Goal: Answer question/provide support: Share knowledge or assist other users

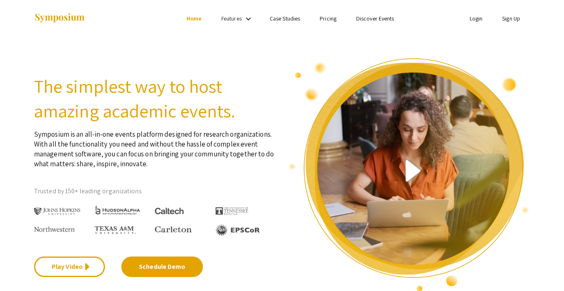
click at [475, 17] on link "Login" at bounding box center [476, 18] width 13 height 7
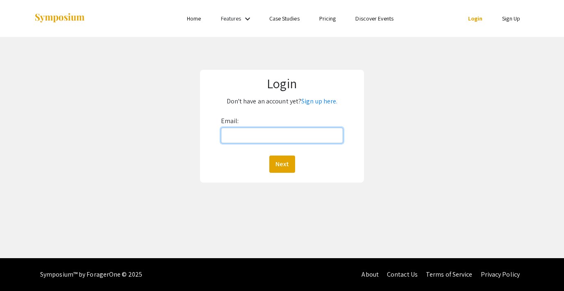
click at [284, 134] on input "Email:" at bounding box center [282, 135] width 122 height 16
type input "lutzsteph@gmail.com"
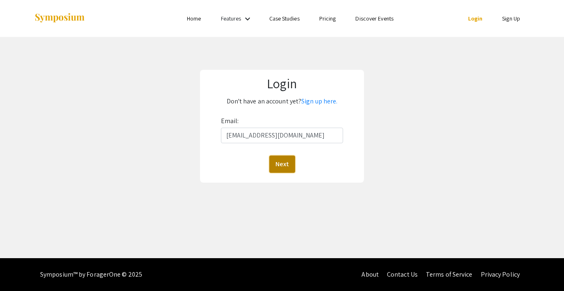
click at [283, 160] on button "Next" at bounding box center [282, 163] width 26 height 17
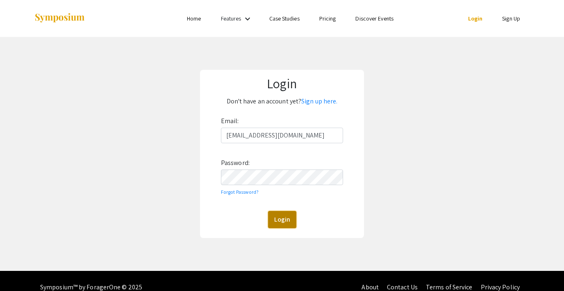
click at [289, 211] on button "Login" at bounding box center [282, 219] width 28 height 17
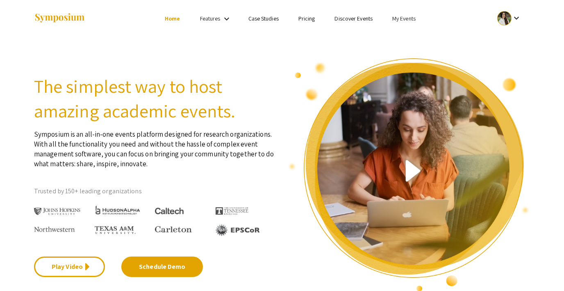
click at [396, 19] on link "My Events" at bounding box center [403, 18] width 23 height 7
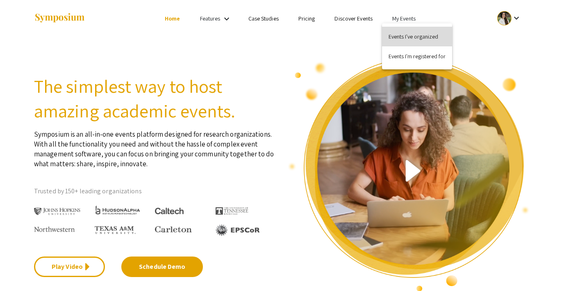
click at [414, 35] on button "Events I've organized" at bounding box center [417, 37] width 70 height 20
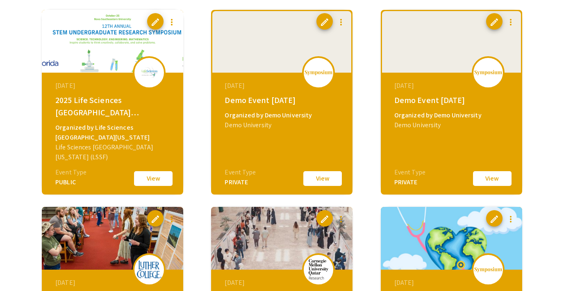
scroll to position [278, 0]
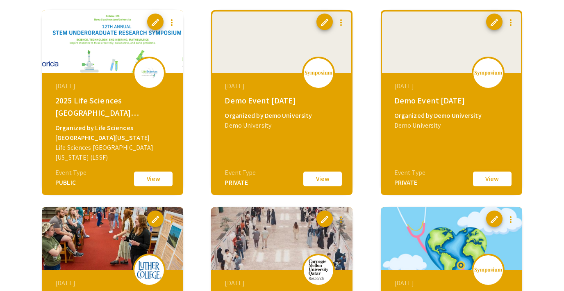
click at [487, 177] on button "View" at bounding box center [492, 178] width 41 height 17
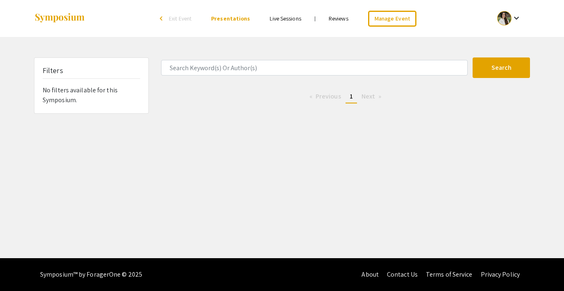
click at [289, 17] on link "Live Sessions" at bounding box center [285, 18] width 31 height 7
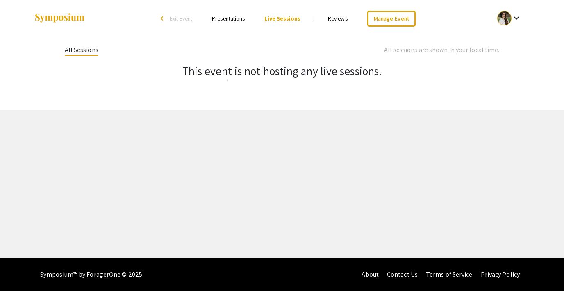
click at [338, 17] on link "Reviews" at bounding box center [338, 18] width 20 height 7
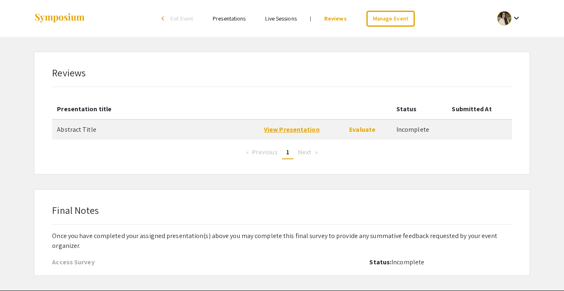
click at [300, 127] on link "View Presentation" at bounding box center [292, 129] width 56 height 9
click at [356, 129] on link "Evaluate" at bounding box center [362, 129] width 26 height 9
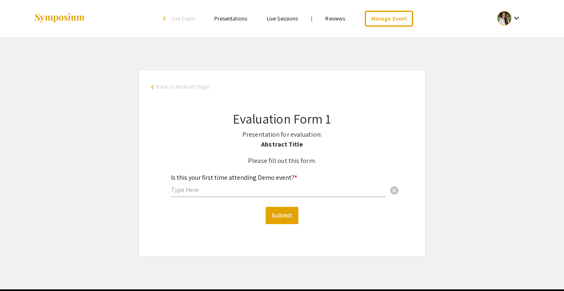
click at [202, 190] on input "text" at bounding box center [278, 189] width 215 height 9
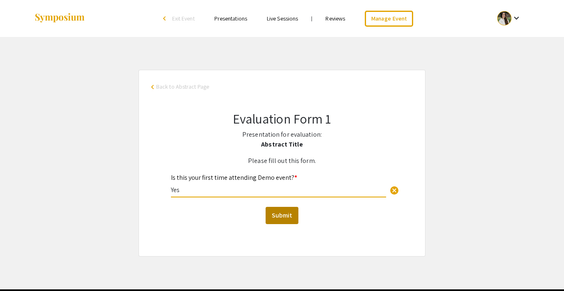
type input "Yes"
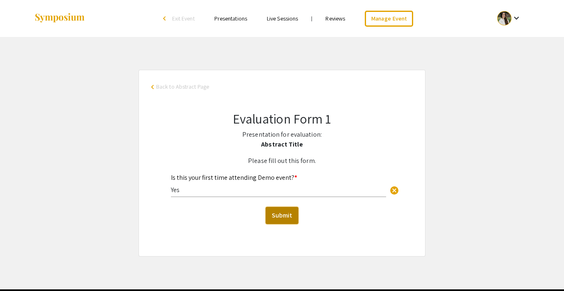
click at [274, 213] on button "Submit" at bounding box center [282, 215] width 33 height 17
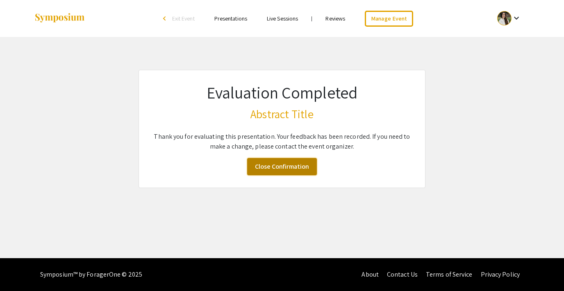
click at [287, 164] on link "Close Confirmation" at bounding box center [282, 166] width 70 height 17
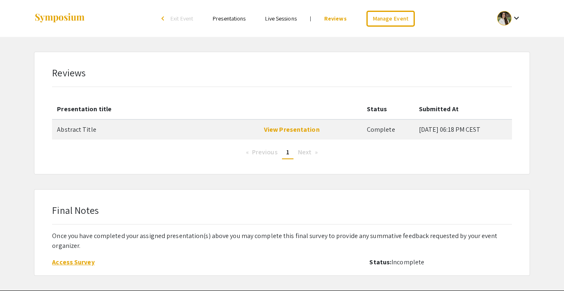
click at [65, 259] on link "Access Survey" at bounding box center [73, 261] width 42 height 9
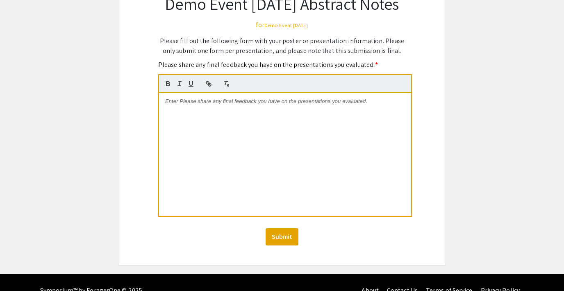
scroll to position [77, 0]
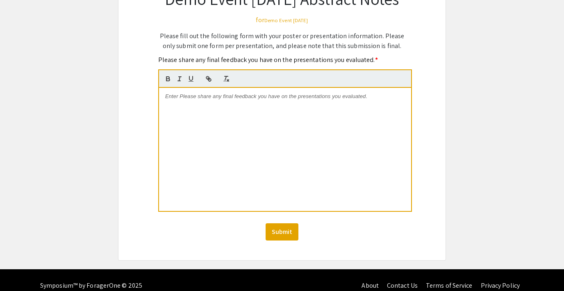
click at [195, 100] on p at bounding box center [285, 96] width 240 height 7
click at [277, 240] on button "Submit" at bounding box center [282, 231] width 33 height 17
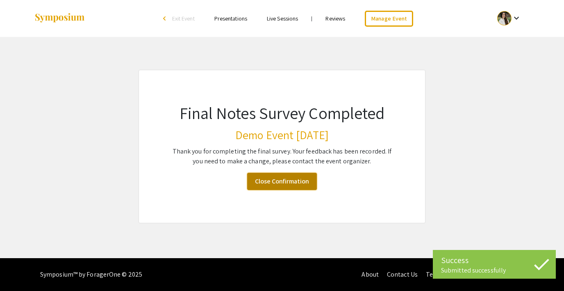
click at [288, 182] on link "Close Confirmation" at bounding box center [282, 181] width 70 height 17
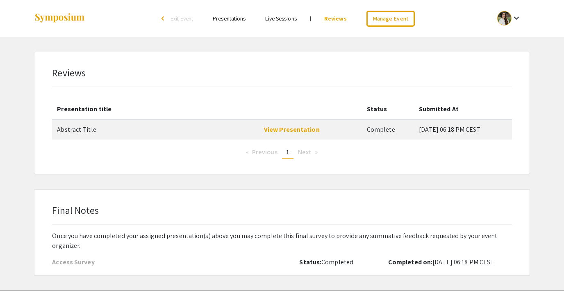
click at [332, 158] on ul "Previous page 1 / 1 You're on page 1 Next page" at bounding box center [281, 152] width 447 height 13
click at [306, 223] on div "Final Notes Once you have completed your assigned presentation(s) above you may…" at bounding box center [281, 234] width 459 height 64
click at [360, 78] on div "Reviews Presentation title Status Submitted At Abstract Title View Presentation…" at bounding box center [281, 112] width 459 height 94
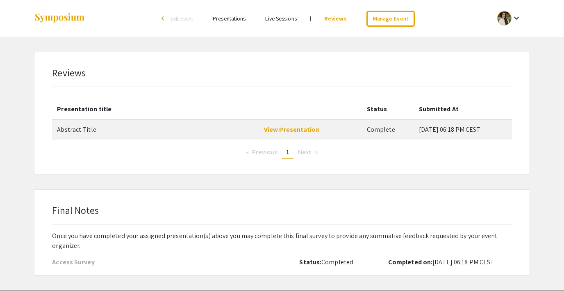
click at [312, 270] on div "Final Notes Once you have completed your assigned presentation(s) above you may…" at bounding box center [281, 232] width 495 height 86
click at [30, 24] on div "Skip navigation arrow_back_ios Exit Event Presentations Live Sessions | Reviews…" at bounding box center [282, 18] width 508 height 37
click at [138, 105] on th "Presentation title" at bounding box center [155, 109] width 207 height 20
click at [146, 141] on div "Presentation title Status Submitted At Abstract Title View Presentation Complet…" at bounding box center [281, 129] width 459 height 60
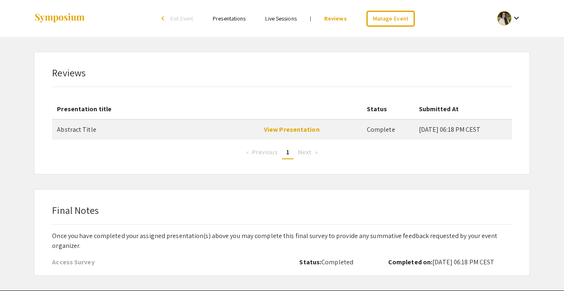
click at [127, 83] on div "Reviews Presentation title Status Submitted At Abstract Title View Presentation…" at bounding box center [281, 112] width 459 height 94
click at [288, 128] on link "View Presentation" at bounding box center [292, 129] width 56 height 9
click at [386, 22] on link "Manage Event" at bounding box center [390, 19] width 48 height 16
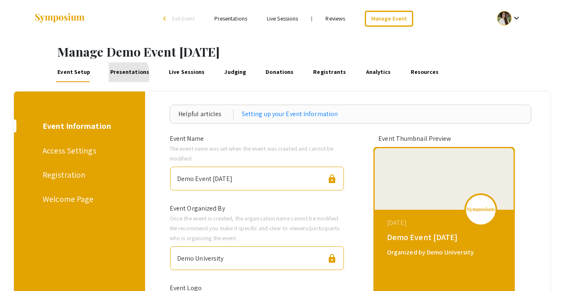
click at [116, 75] on link "Presentations" at bounding box center [130, 72] width 42 height 20
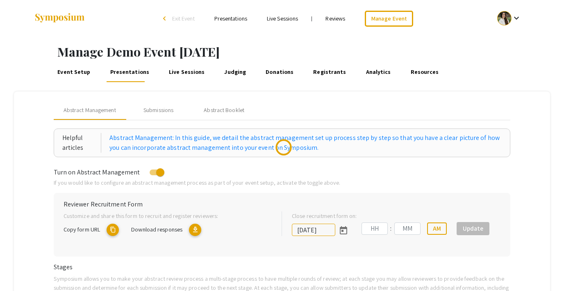
type input "10/18/2025"
type input "05"
type input "43"
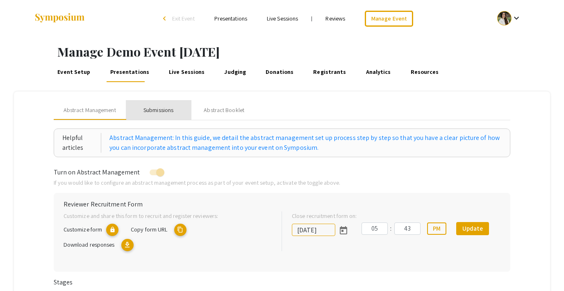
click at [152, 110] on div "Submissions" at bounding box center [158, 110] width 30 height 9
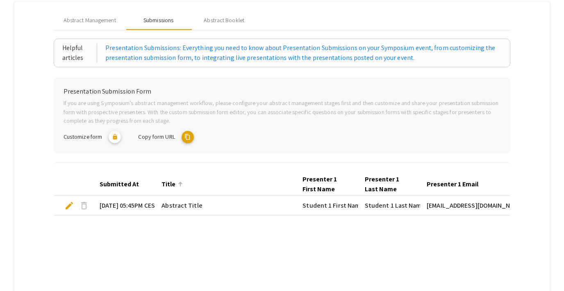
scroll to position [91, 0]
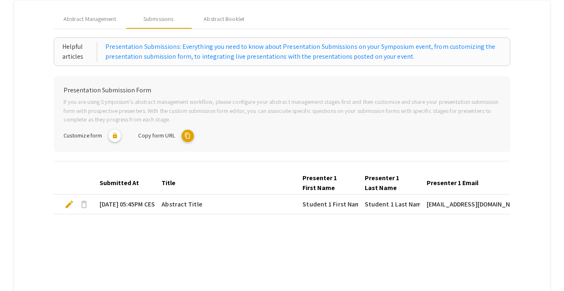
click at [85, 202] on span "delete" at bounding box center [84, 204] width 10 height 10
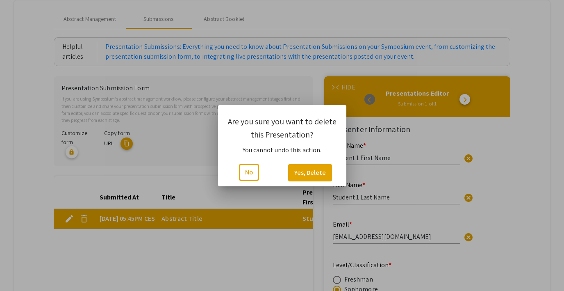
scroll to position [0, 0]
type input "1"
click at [314, 171] on button "Yes, Delete" at bounding box center [310, 172] width 44 height 17
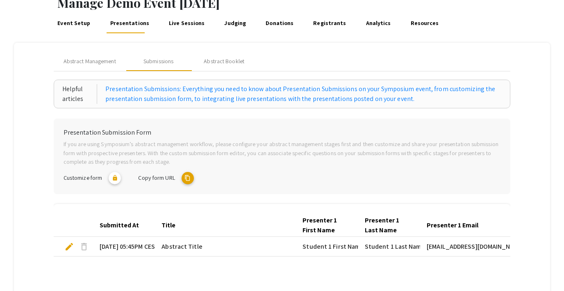
scroll to position [13, 0]
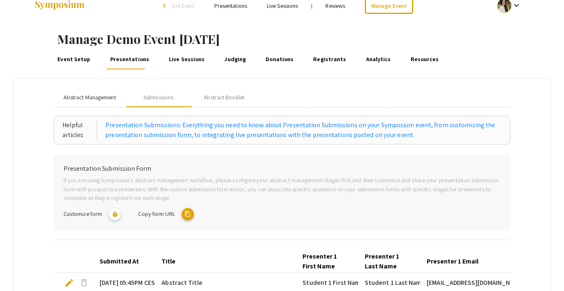
click at [93, 100] on span "Abstract Management" at bounding box center [90, 97] width 52 height 9
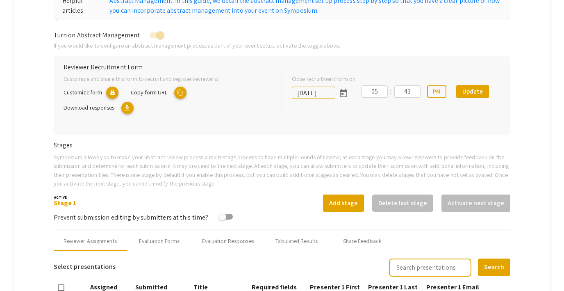
scroll to position [141, 0]
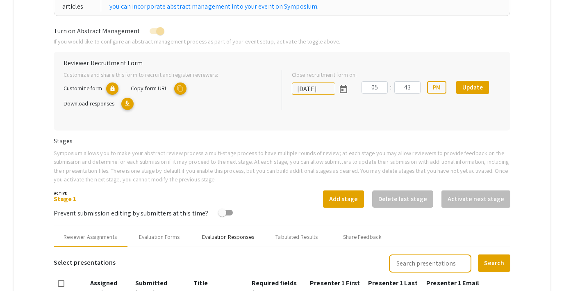
click at [229, 234] on div "Evaluation Responses" at bounding box center [228, 236] width 52 height 9
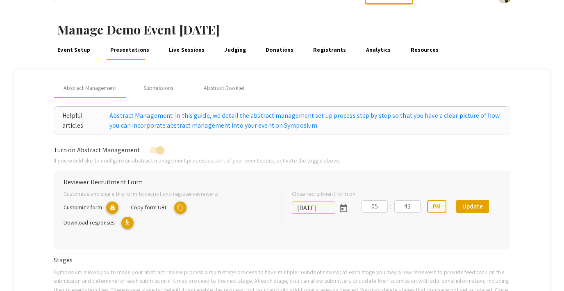
scroll to position [0, 0]
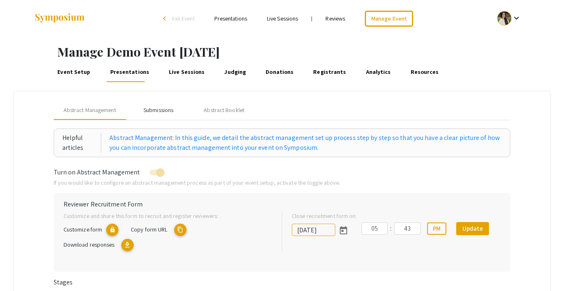
click at [158, 108] on div "Submissions" at bounding box center [158, 110] width 30 height 9
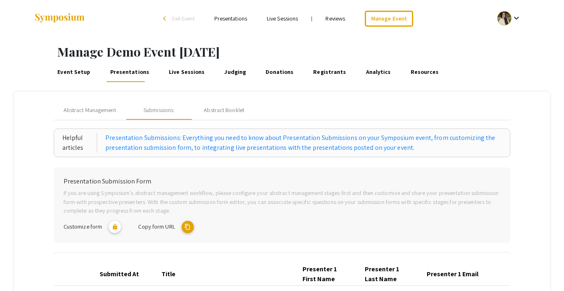
click at [190, 226] on mat-icon "content_copy" at bounding box center [188, 226] width 12 height 12
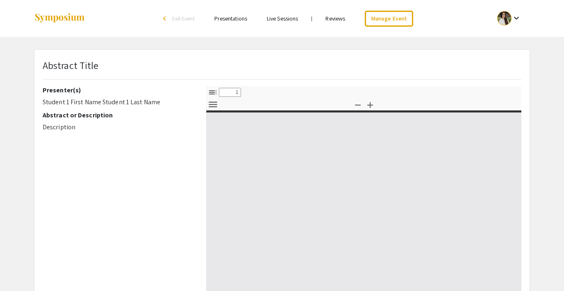
select select "custom"
type input "0"
select select "custom"
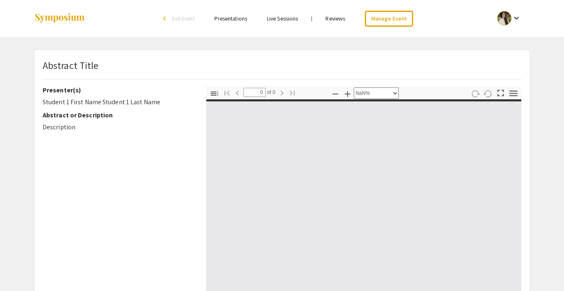
type input "1"
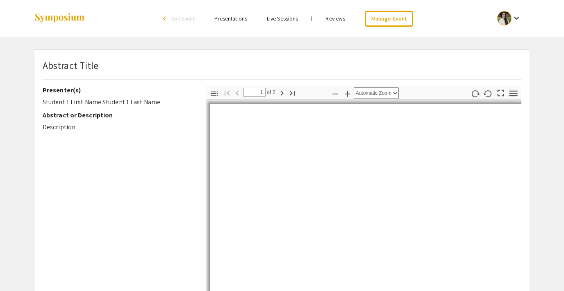
select select "auto"
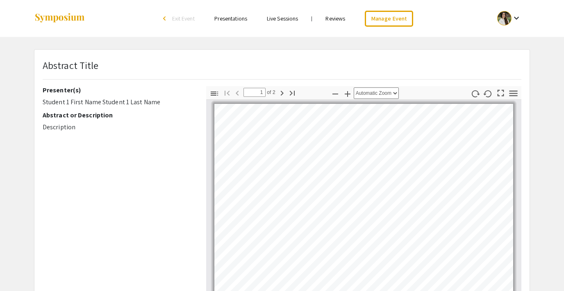
scroll to position [0, 0]
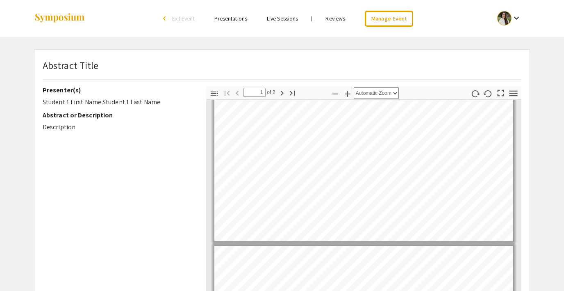
type input "2"
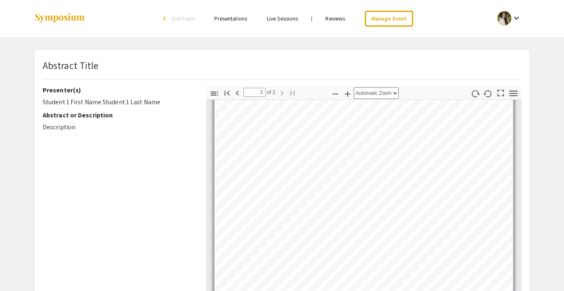
scroll to position [584, 0]
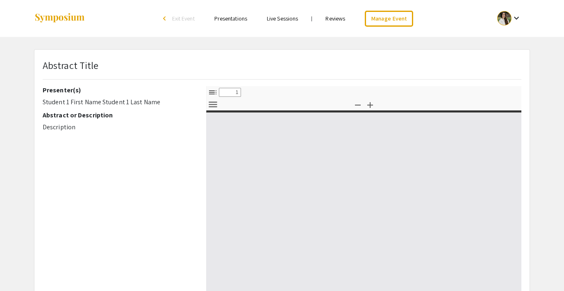
select select "custom"
type input "0"
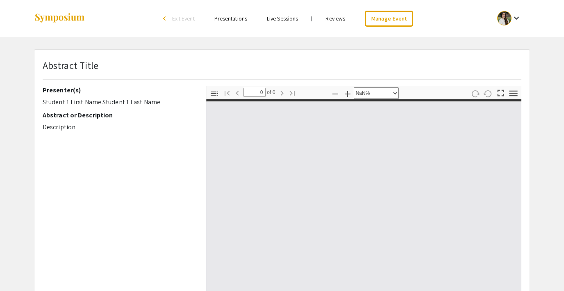
select select "auto"
type input "1"
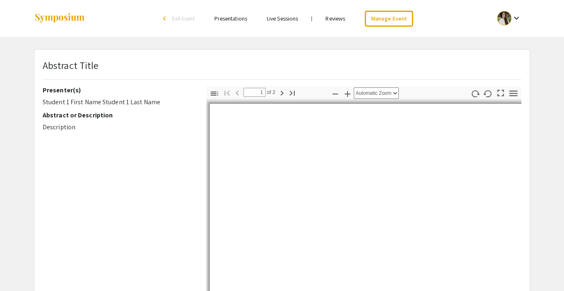
select select "auto"
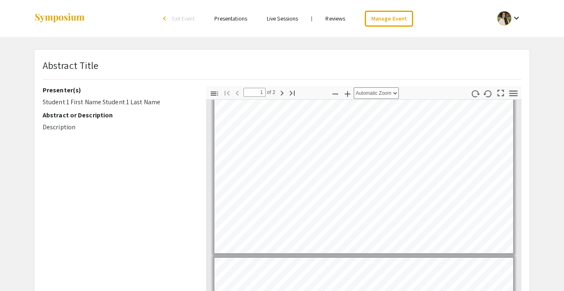
type input "2"
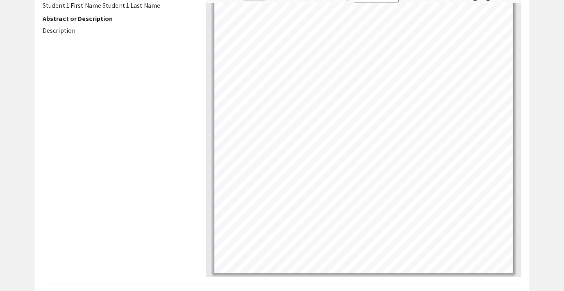
scroll to position [98, 0]
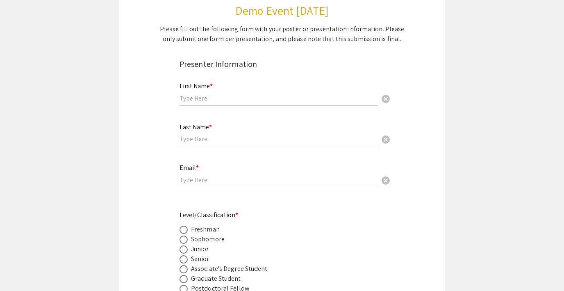
scroll to position [113, 0]
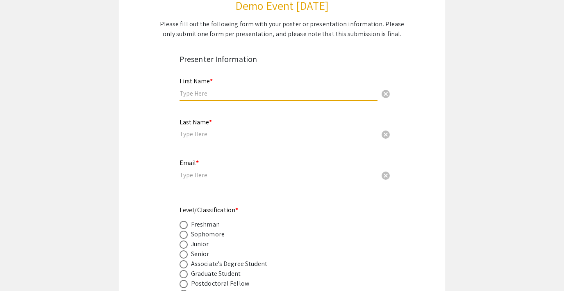
click at [209, 89] on input "text" at bounding box center [278, 93] width 198 height 9
type input "Student 1"
click at [196, 136] on input "text" at bounding box center [278, 133] width 198 height 9
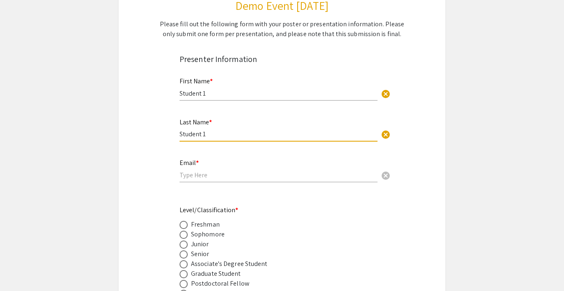
type input "Student 1"
click at [202, 178] on input "email" at bounding box center [278, 174] width 198 height 9
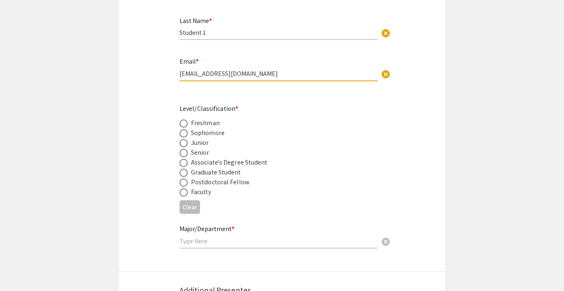
scroll to position [233, 0]
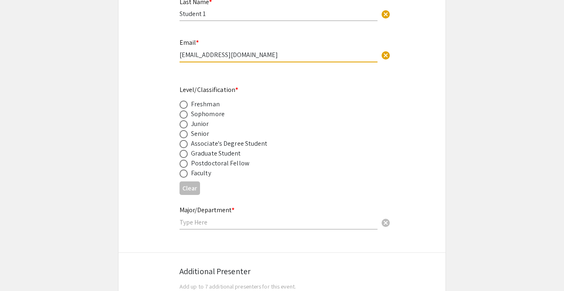
type input "[EMAIL_ADDRESS][DOMAIN_NAME]"
click at [184, 116] on span at bounding box center [183, 114] width 8 height 8
click at [184, 116] on input "radio" at bounding box center [183, 114] width 8 height 8
radio input "true"
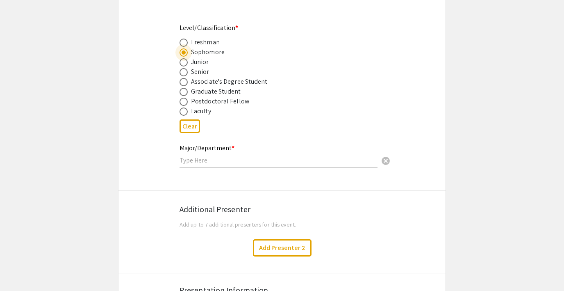
scroll to position [323, 0]
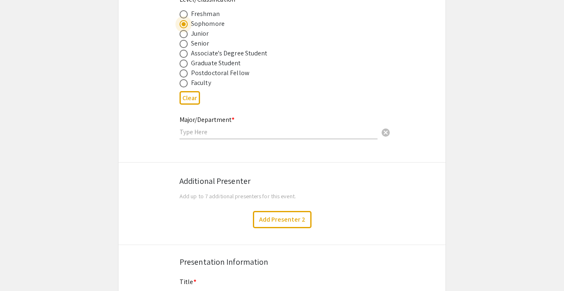
click at [192, 136] on input "text" at bounding box center [278, 131] width 198 height 9
type input "Biology"
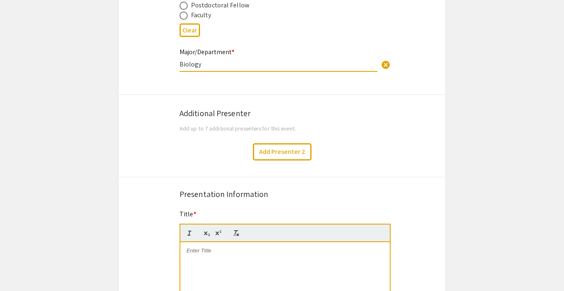
scroll to position [477, 0]
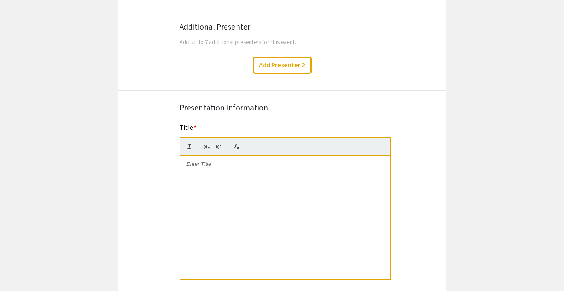
click at [207, 161] on p at bounding box center [284, 163] width 197 height 7
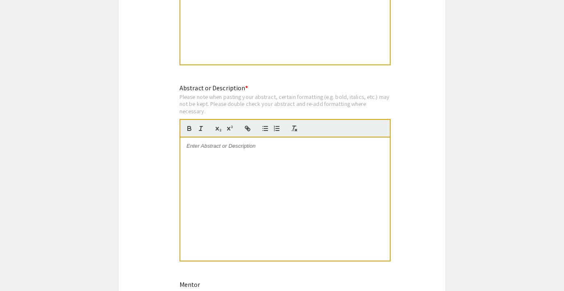
scroll to position [698, 0]
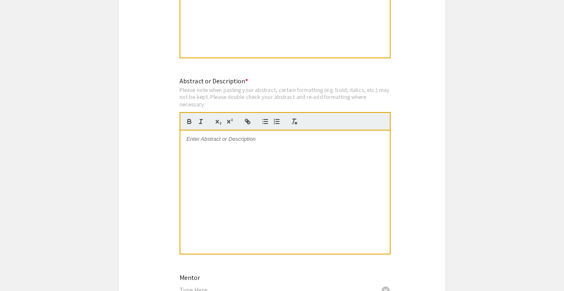
click at [204, 142] on p at bounding box center [284, 138] width 197 height 7
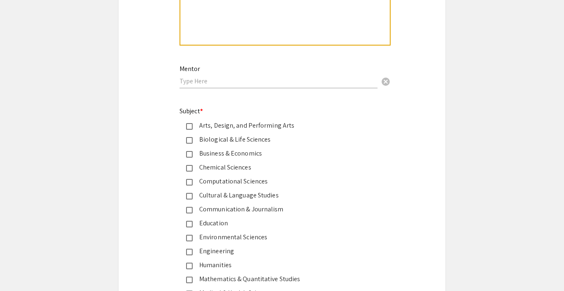
scroll to position [917, 0]
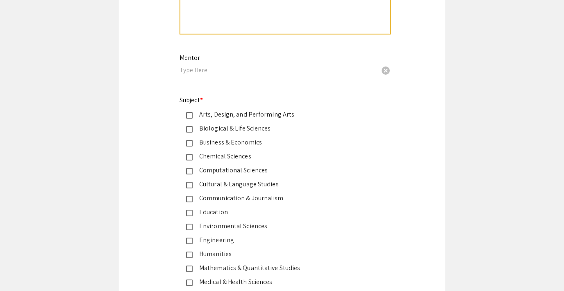
click at [191, 130] on mat-pseudo-checkbox at bounding box center [189, 129] width 7 height 7
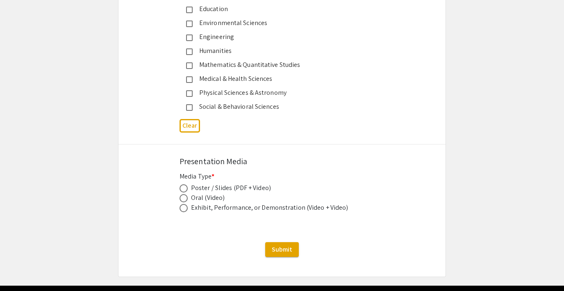
scroll to position [1128, 0]
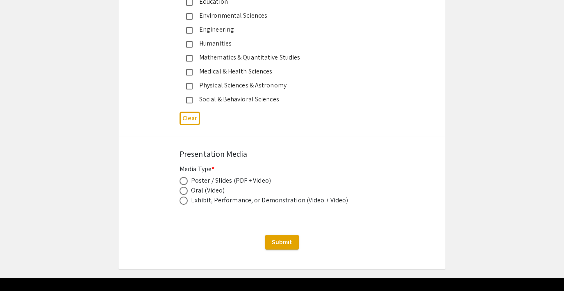
click at [184, 184] on span at bounding box center [183, 181] width 8 height 8
click at [184, 184] on input "radio" at bounding box center [183, 181] width 8 height 8
radio input "true"
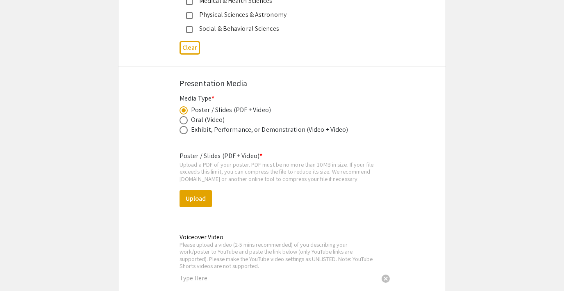
scroll to position [1228, 0]
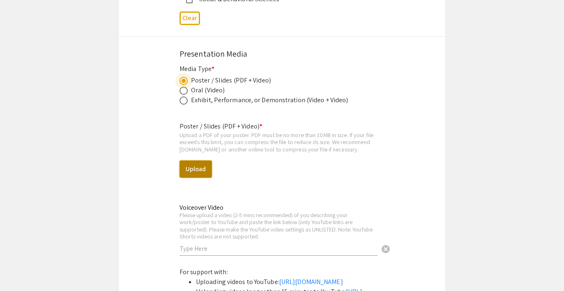
click at [195, 171] on button "Upload" at bounding box center [195, 168] width 32 height 17
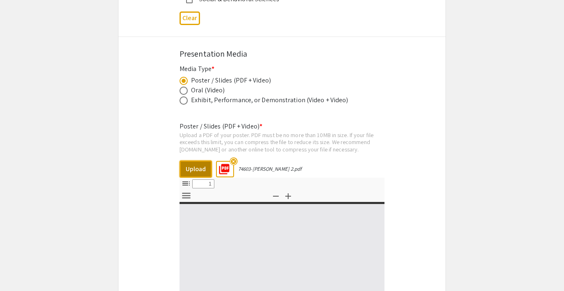
select select "custom"
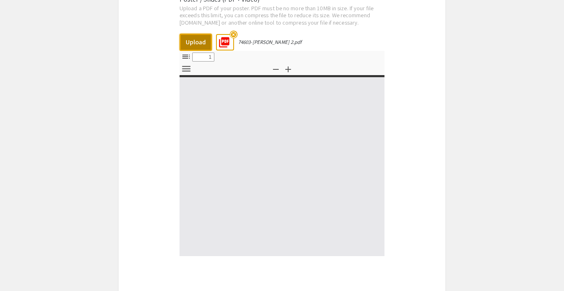
type input "0"
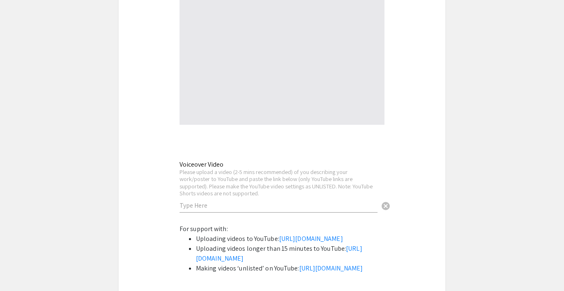
select select "auto"
type input "1"
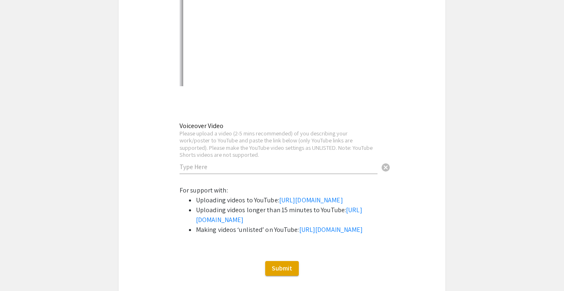
select select "auto"
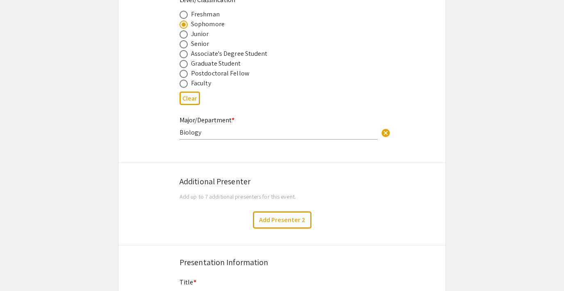
scroll to position [0, 0]
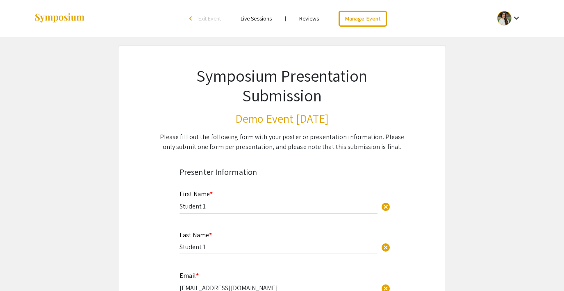
click at [205, 211] on div "First Name * Student 1 cancel" at bounding box center [278, 197] width 198 height 31
click at [195, 204] on input "Student 1" at bounding box center [278, 206] width 198 height 9
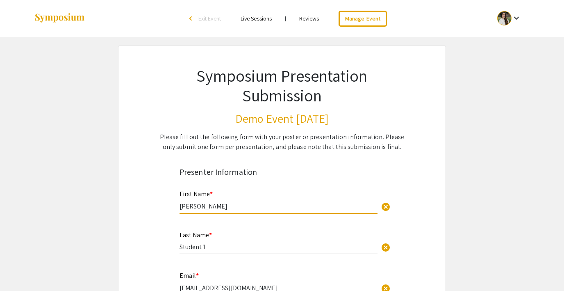
type input "Sarah"
click at [196, 245] on input "Student 1" at bounding box center [278, 246] width 198 height 9
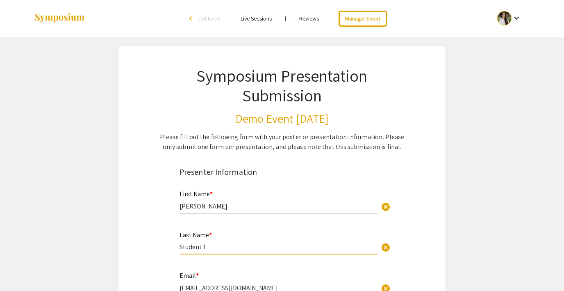
click at [196, 245] on input "Student 1" at bounding box center [278, 246] width 198 height 9
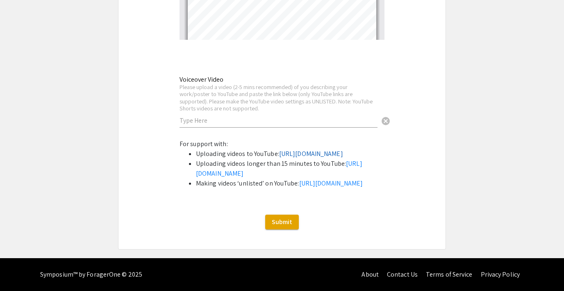
scroll to position [1618, 0]
type input "Kim"
click at [273, 224] on span "Submit" at bounding box center [282, 221] width 20 height 9
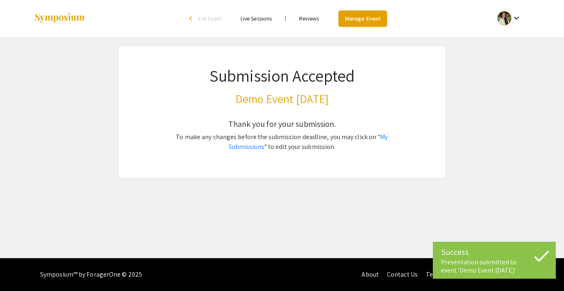
click at [364, 18] on link "Manage Event" at bounding box center [362, 19] width 48 height 16
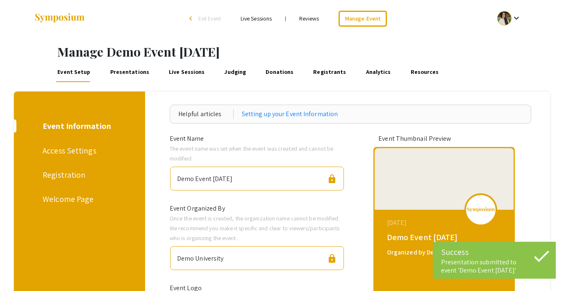
click at [312, 18] on link "Reviews" at bounding box center [309, 18] width 20 height 7
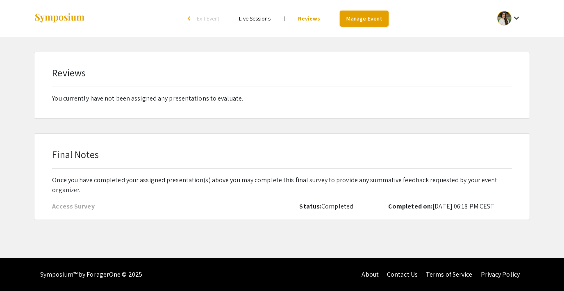
click at [357, 20] on link "Manage Event" at bounding box center [364, 19] width 48 height 16
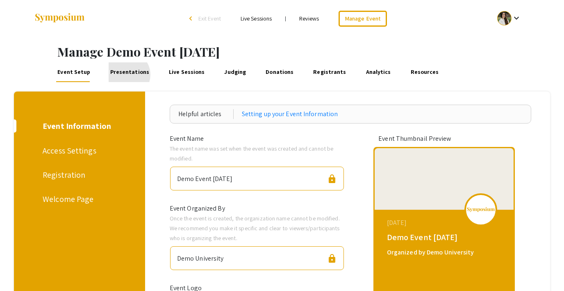
click at [125, 75] on link "Presentations" at bounding box center [130, 72] width 42 height 20
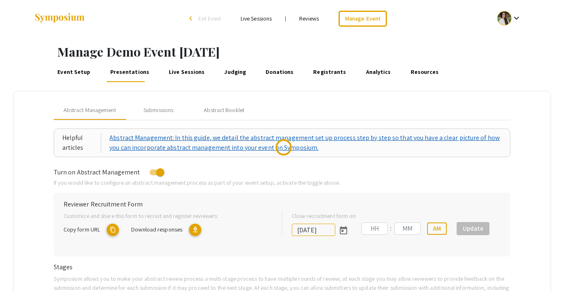
type input "10/18/2025"
type input "05"
type input "43"
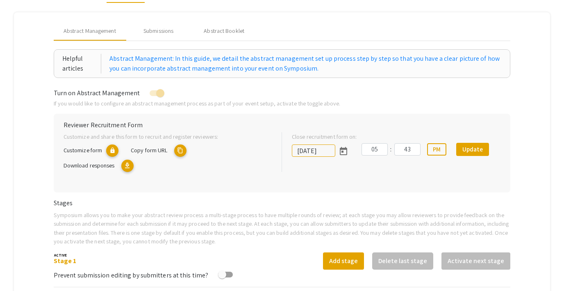
scroll to position [84, 0]
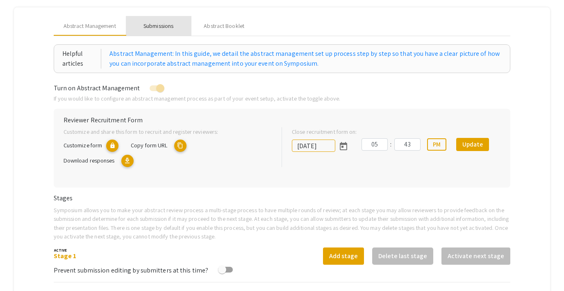
click at [152, 23] on div "Submissions" at bounding box center [158, 26] width 30 height 9
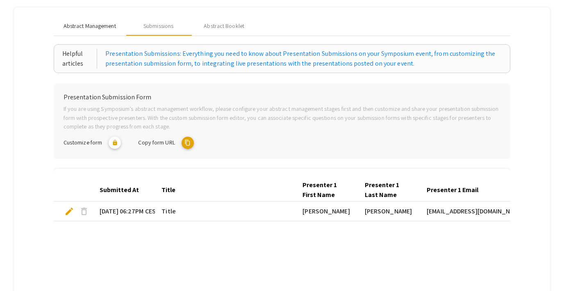
click at [96, 30] on span "Abstract Management" at bounding box center [90, 26] width 52 height 9
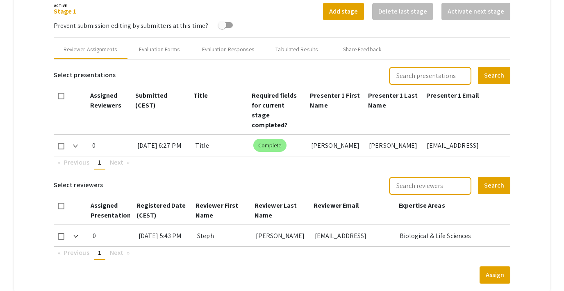
scroll to position [334, 0]
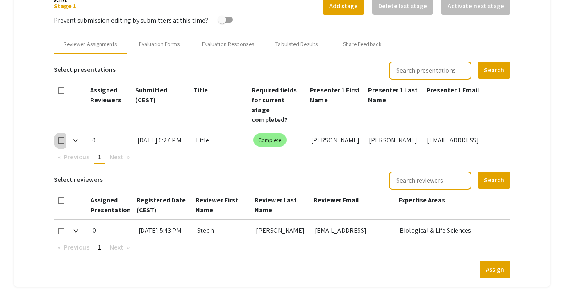
click at [59, 137] on span at bounding box center [61, 140] width 7 height 7
click at [61, 144] on input "checkbox" at bounding box center [61, 144] width 0 height 0
checkbox input "true"
click at [59, 225] on mat-checkbox at bounding box center [61, 230] width 7 height 22
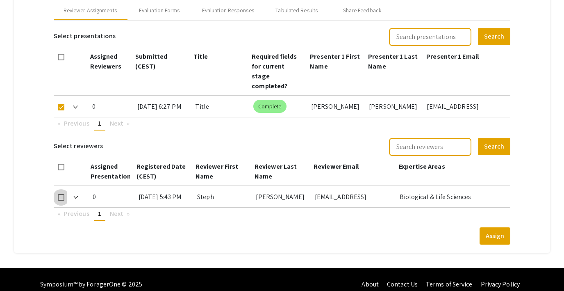
click at [63, 194] on span at bounding box center [61, 197] width 7 height 7
click at [61, 200] on input "checkbox" at bounding box center [61, 200] width 0 height 0
checkbox input "true"
click at [493, 227] on button "Assign" at bounding box center [494, 235] width 31 height 17
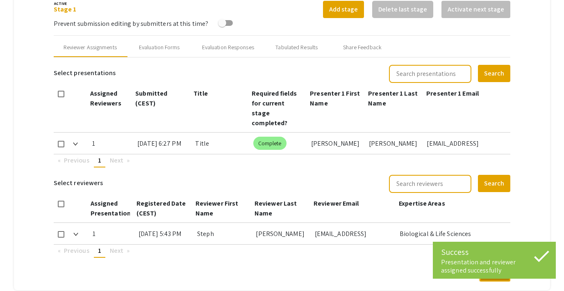
scroll to position [311, 0]
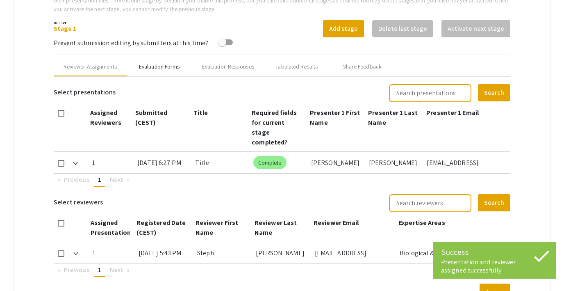
click at [169, 66] on div "Evaluation Forms" at bounding box center [159, 66] width 41 height 9
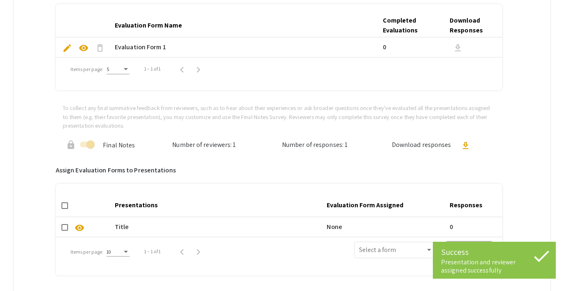
scroll to position [444, 0]
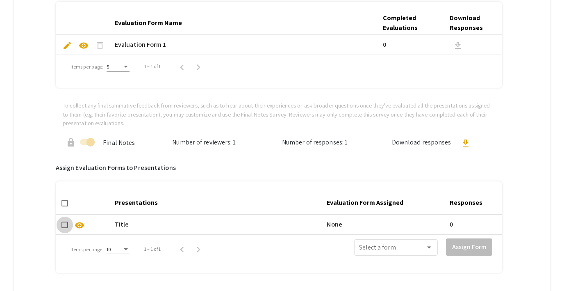
click at [63, 225] on span at bounding box center [64, 224] width 7 height 7
click at [64, 228] on input "checkbox" at bounding box center [64, 228] width 0 height 0
checkbox input "true"
click at [377, 247] on span at bounding box center [392, 248] width 66 height 7
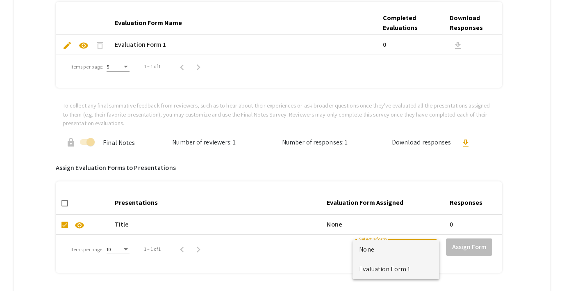
click at [379, 266] on span "Evaluation Form 1" at bounding box center [396, 269] width 74 height 20
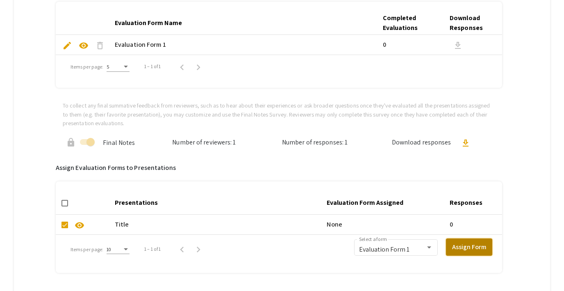
click at [475, 249] on button "Assign Form" at bounding box center [469, 246] width 46 height 17
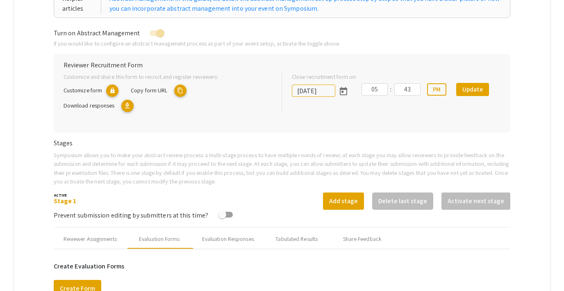
scroll to position [0, 0]
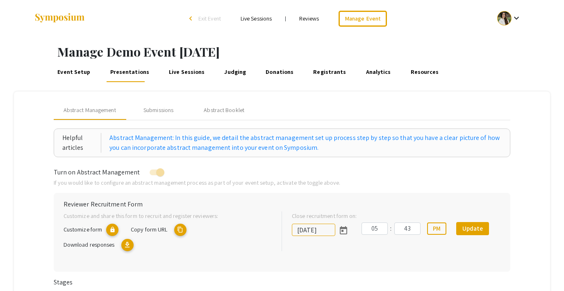
click at [304, 15] on link "Reviews" at bounding box center [309, 18] width 20 height 7
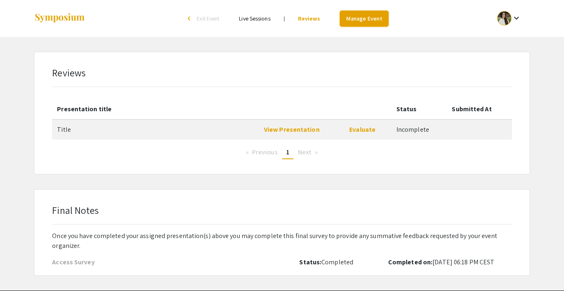
click at [360, 19] on link "Manage Event" at bounding box center [364, 19] width 48 height 16
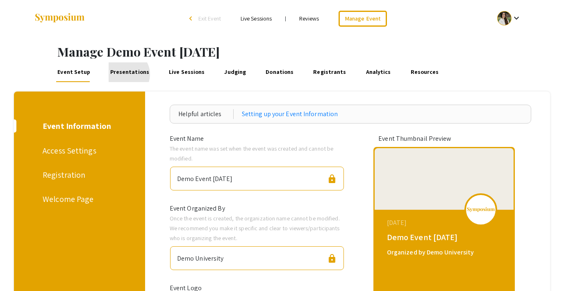
click at [123, 74] on link "Presentations" at bounding box center [130, 72] width 42 height 20
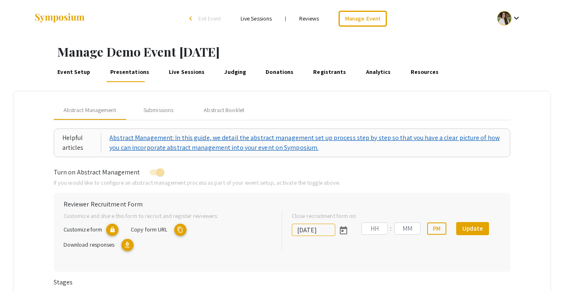
type input "10/18/2025"
type input "05"
type input "43"
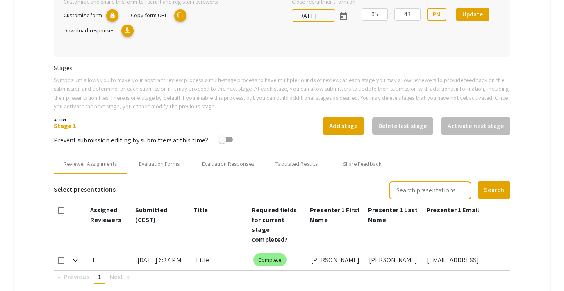
scroll to position [226, 0]
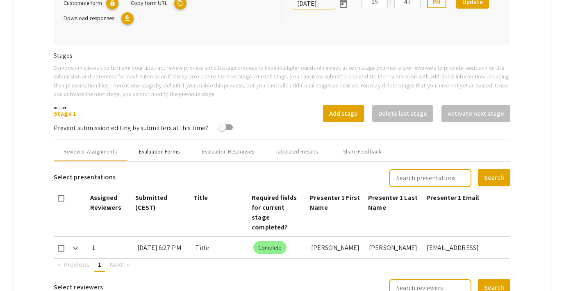
click at [152, 152] on div "Evaluation Forms" at bounding box center [159, 151] width 41 height 9
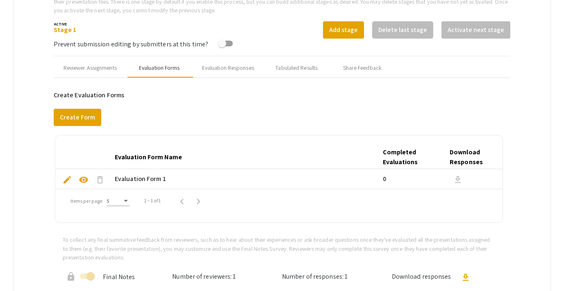
scroll to position [308, 0]
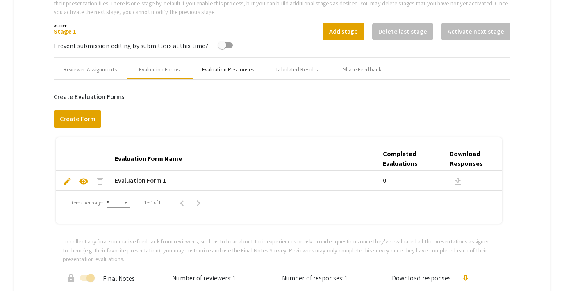
click at [236, 70] on div "Evaluation Responses" at bounding box center [228, 69] width 52 height 9
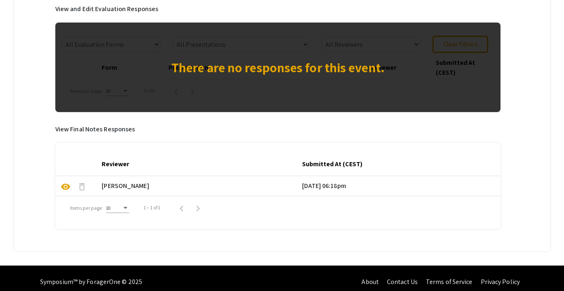
scroll to position [396, 0]
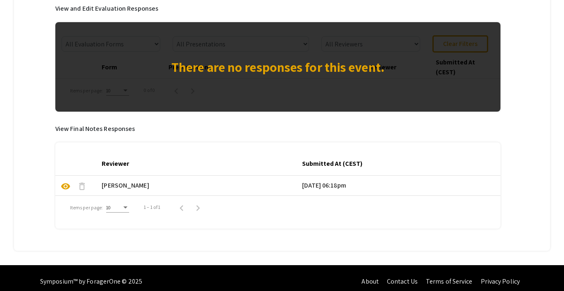
click at [84, 187] on span "delete" at bounding box center [82, 186] width 10 height 10
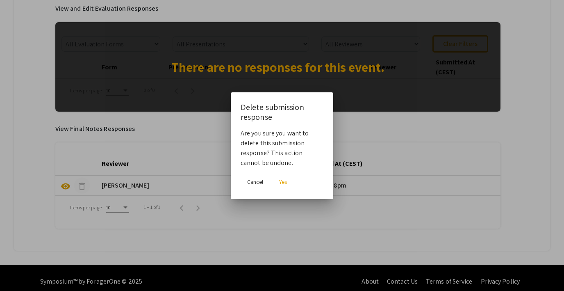
scroll to position [0, 0]
click at [281, 182] on span "Yes" at bounding box center [283, 181] width 8 height 7
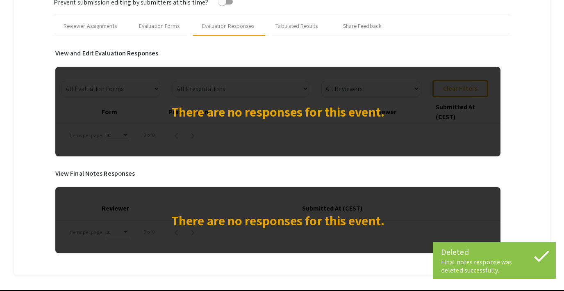
scroll to position [342, 0]
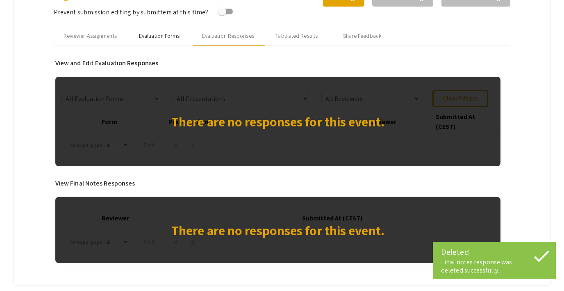
click at [160, 35] on div "Evaluation Forms" at bounding box center [159, 36] width 41 height 9
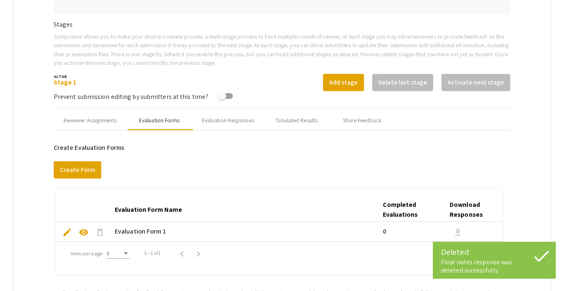
scroll to position [0, 0]
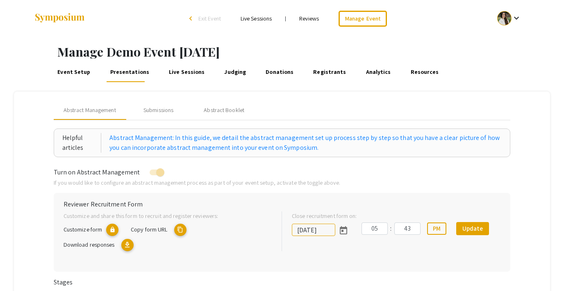
click at [302, 17] on link "Reviews" at bounding box center [309, 18] width 20 height 7
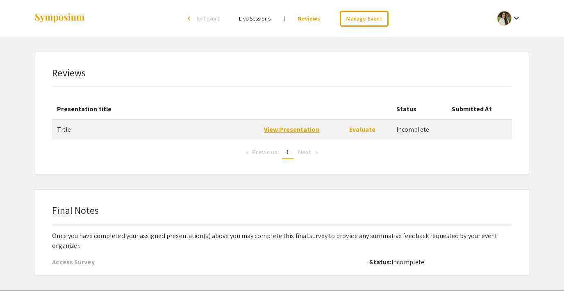
click at [293, 128] on link "View Presentation" at bounding box center [292, 129] width 56 height 9
click at [356, 131] on link "Evaluate" at bounding box center [362, 129] width 26 height 9
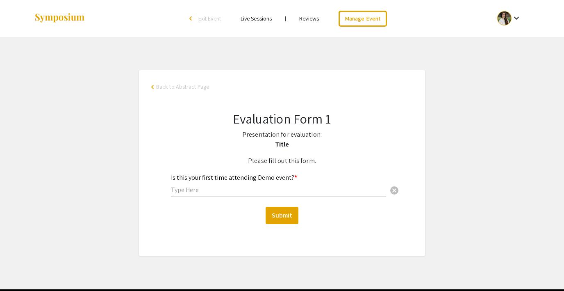
click at [202, 186] on input "text" at bounding box center [278, 189] width 215 height 9
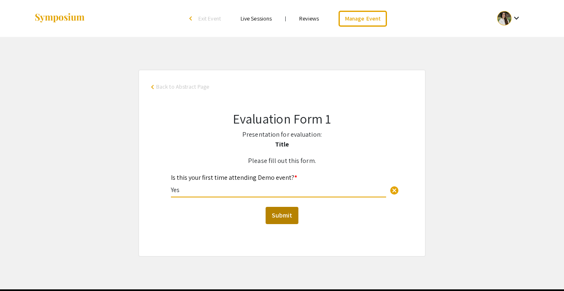
type input "Yes"
click at [294, 214] on button "Submit" at bounding box center [282, 215] width 33 height 17
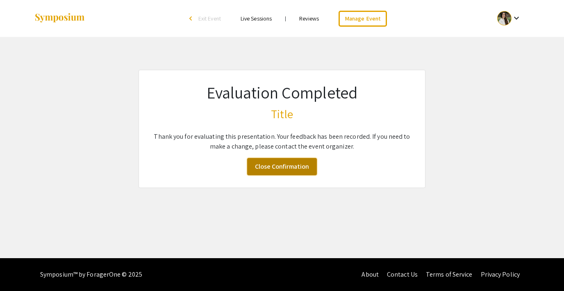
click at [279, 167] on link "Close Confirmation" at bounding box center [282, 166] width 70 height 17
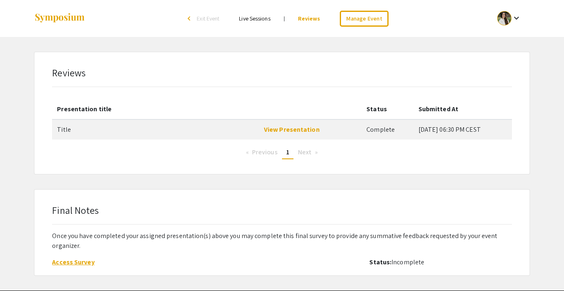
click at [79, 261] on link "Access Survey" at bounding box center [73, 261] width 42 height 9
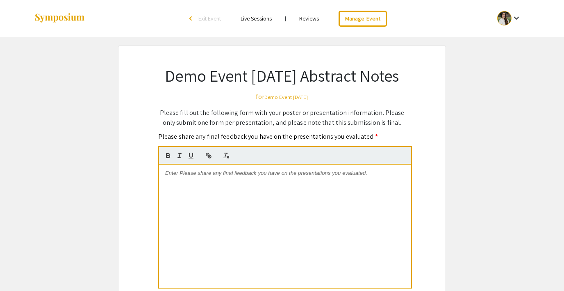
click at [201, 177] on p at bounding box center [285, 172] width 240 height 7
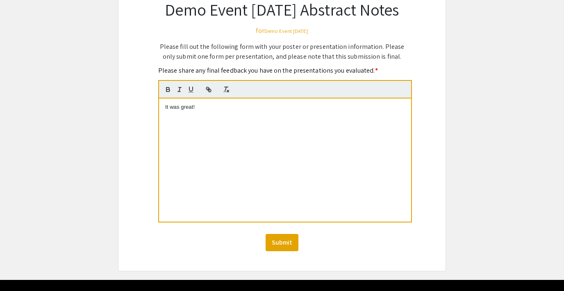
scroll to position [68, 0]
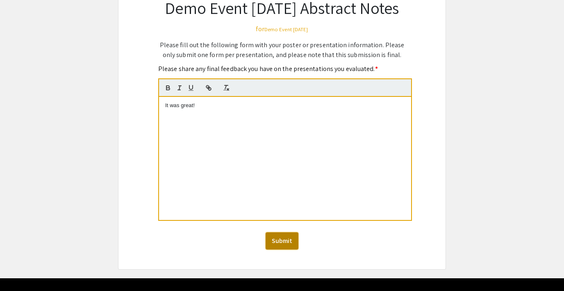
click at [290, 249] on button "Submit" at bounding box center [282, 240] width 33 height 17
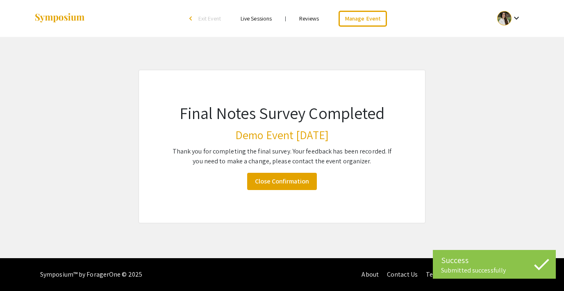
scroll to position [0, 0]
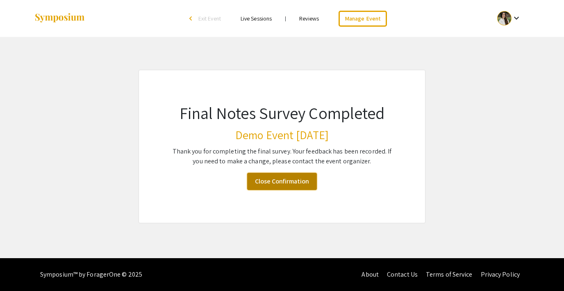
click at [272, 178] on link "Close Confirmation" at bounding box center [282, 181] width 70 height 17
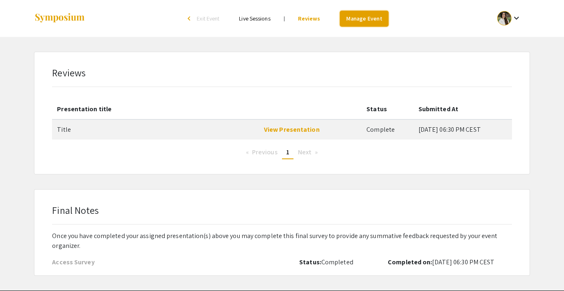
click at [357, 23] on link "Manage Event" at bounding box center [364, 19] width 48 height 16
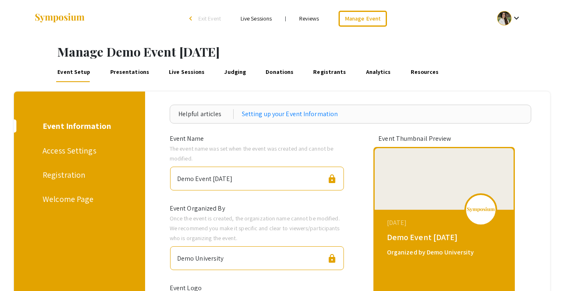
click at [65, 175] on div "Registration" at bounding box center [78, 174] width 71 height 12
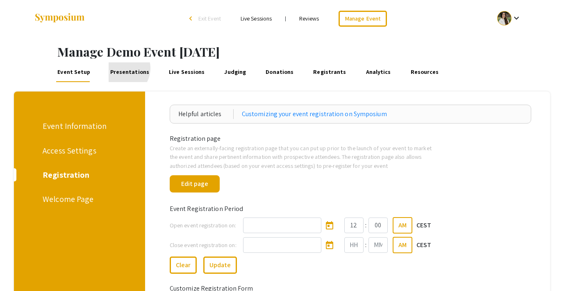
click at [119, 68] on link "Presentations" at bounding box center [130, 72] width 42 height 20
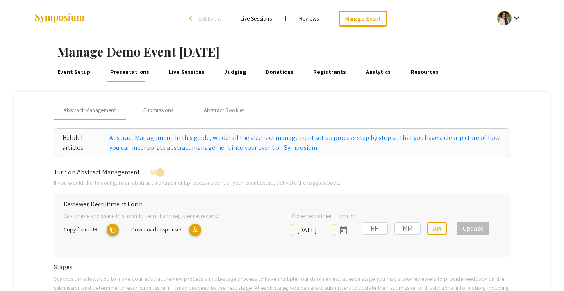
type input "10/18/2025"
type input "05"
type input "43"
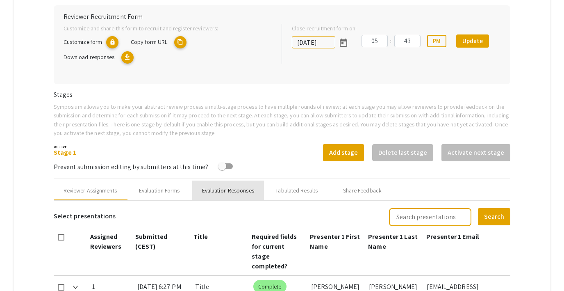
click at [214, 189] on div "Evaluation Responses" at bounding box center [228, 190] width 52 height 9
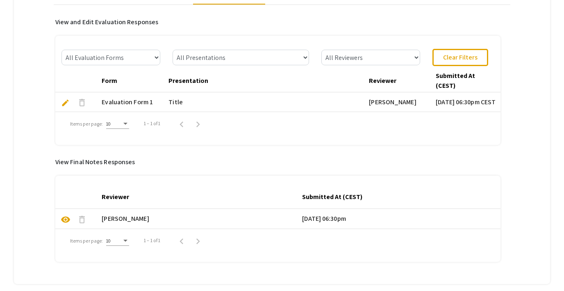
scroll to position [394, 0]
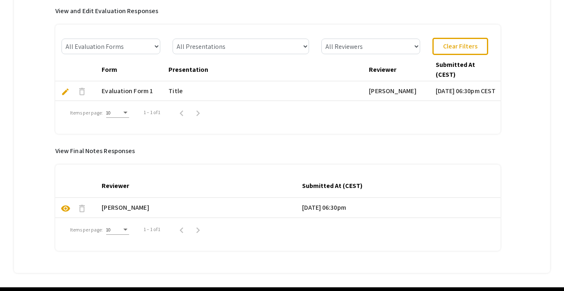
click at [64, 208] on span "visibility" at bounding box center [66, 208] width 10 height 10
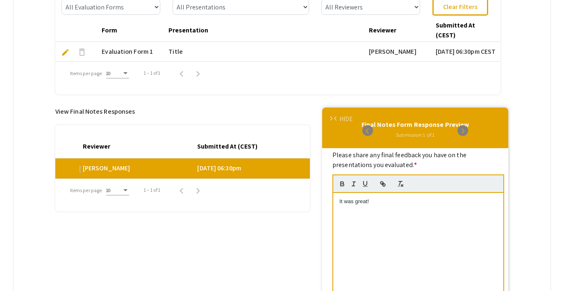
scroll to position [417, 0]
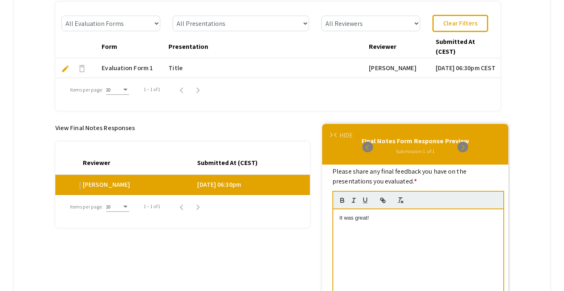
click at [346, 136] on div "HIDE" at bounding box center [346, 135] width 14 height 10
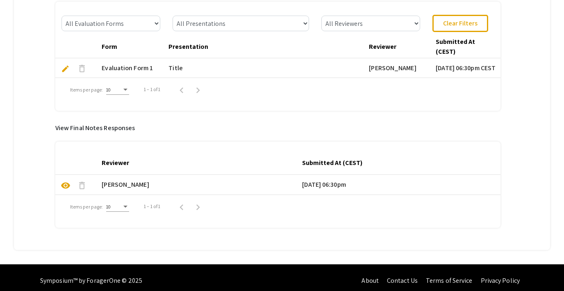
click at [83, 184] on span "delete" at bounding box center [82, 185] width 10 height 10
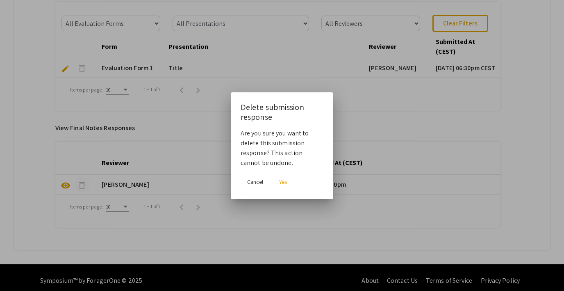
scroll to position [0, 0]
click at [283, 183] on span "Yes" at bounding box center [283, 181] width 8 height 7
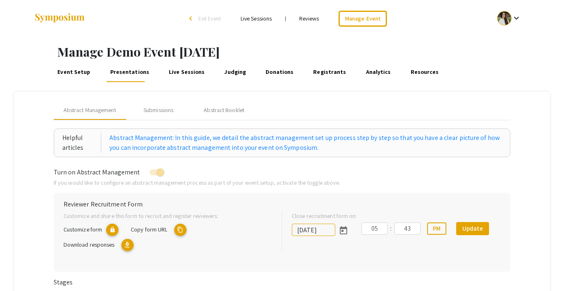
click at [305, 18] on link "Reviews" at bounding box center [309, 18] width 20 height 7
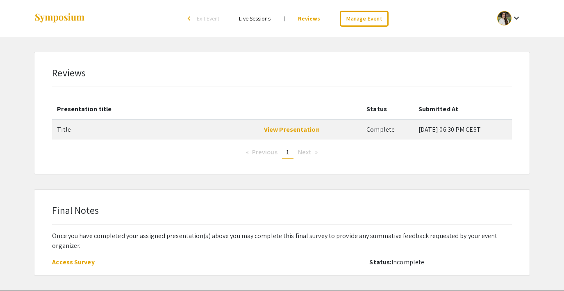
scroll to position [32, 0]
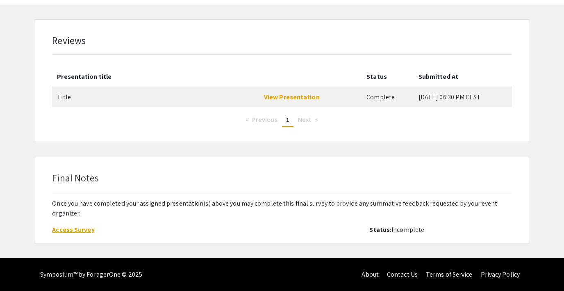
click at [61, 231] on link "Access Survey" at bounding box center [73, 229] width 42 height 9
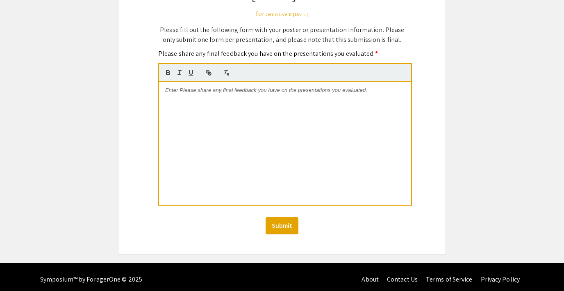
scroll to position [89, 0]
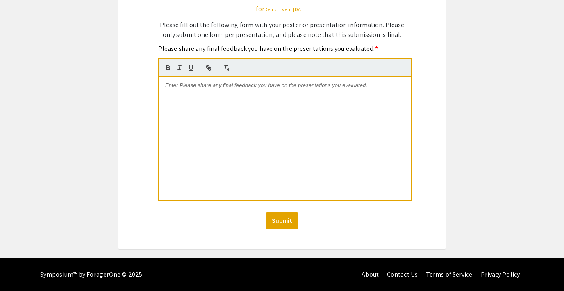
click at [219, 89] on p at bounding box center [285, 85] width 240 height 7
click at [280, 229] on button "Submit" at bounding box center [282, 220] width 33 height 17
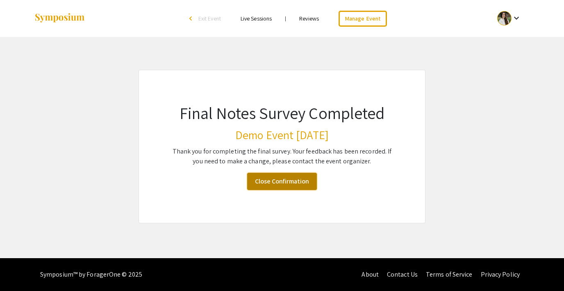
click at [295, 182] on link "Close Confirmation" at bounding box center [282, 181] width 70 height 17
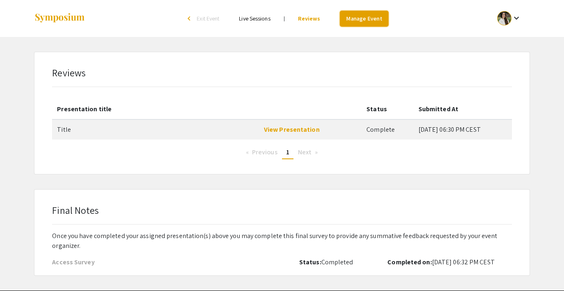
click at [359, 20] on link "Manage Event" at bounding box center [364, 19] width 48 height 16
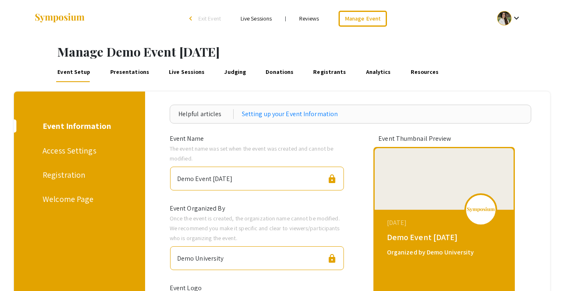
click at [128, 72] on link "Presentations" at bounding box center [130, 72] width 42 height 20
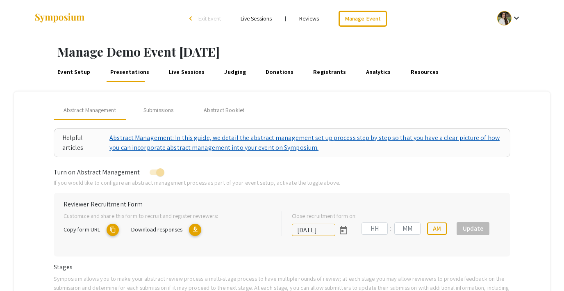
type input "10/18/2025"
type input "05"
type input "43"
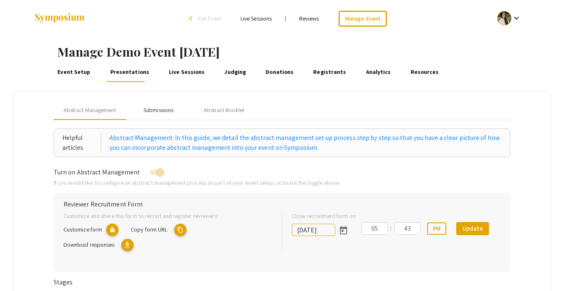
click at [153, 111] on div "Submissions" at bounding box center [158, 110] width 30 height 9
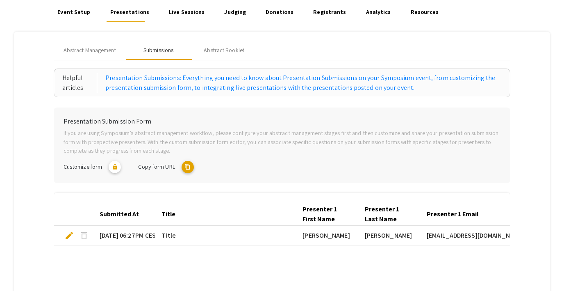
scroll to position [59, 0]
click at [105, 49] on span "Abstract Management" at bounding box center [90, 50] width 52 height 9
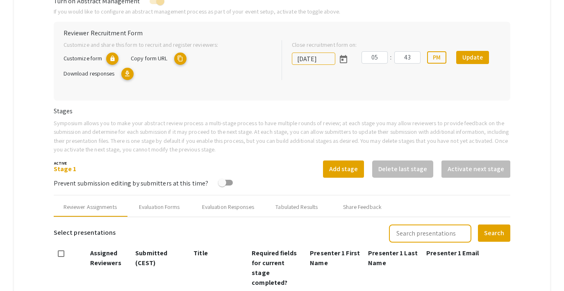
scroll to position [183, 0]
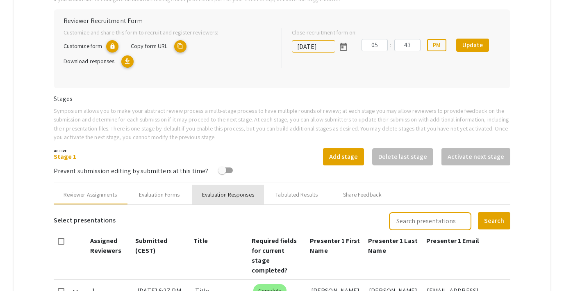
click at [235, 201] on div "Evaluation Responses" at bounding box center [228, 194] width 72 height 20
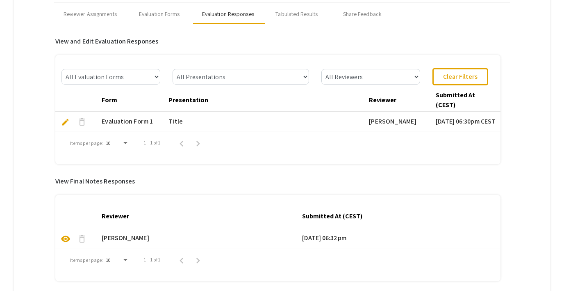
scroll to position [371, 0]
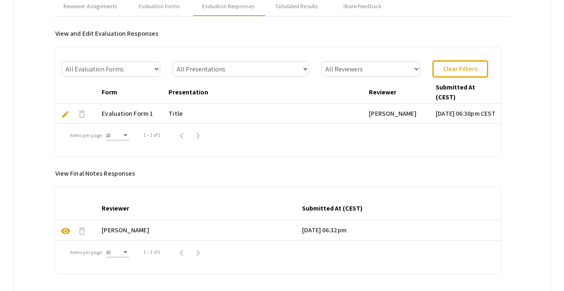
click at [83, 113] on span "delete" at bounding box center [82, 114] width 10 height 10
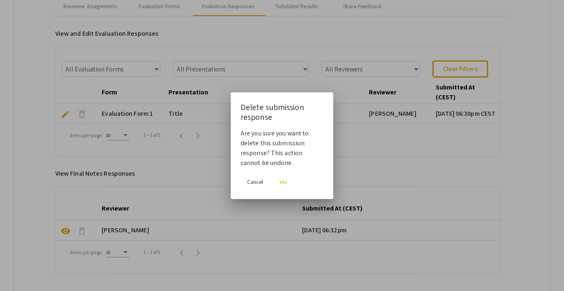
scroll to position [0, 0]
click at [283, 182] on span "Yes" at bounding box center [283, 181] width 8 height 7
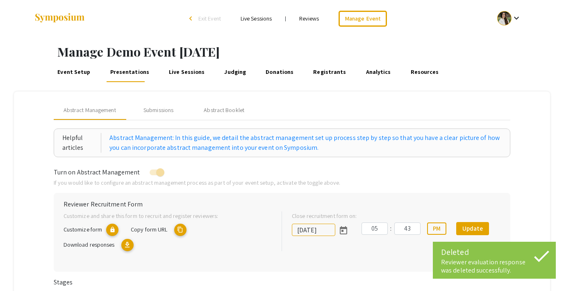
click at [312, 18] on link "Reviews" at bounding box center [309, 18] width 20 height 7
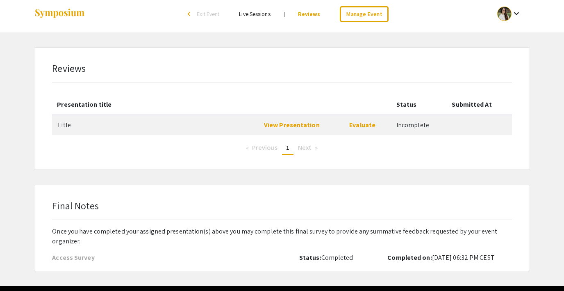
scroll to position [6, 0]
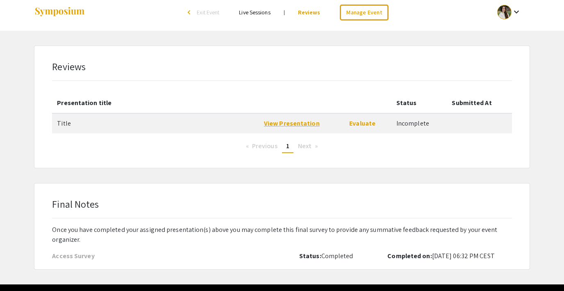
click at [296, 120] on link "View Presentation" at bounding box center [292, 123] width 56 height 9
click at [356, 120] on link "Evaluate" at bounding box center [362, 123] width 26 height 9
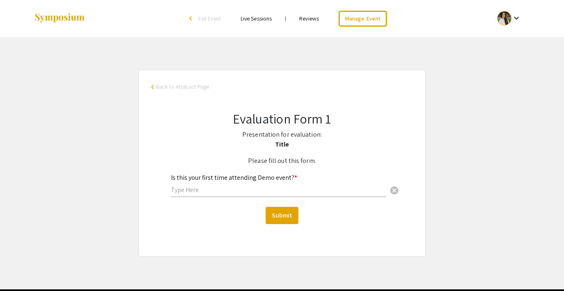
click at [181, 192] on input "text" at bounding box center [278, 189] width 215 height 9
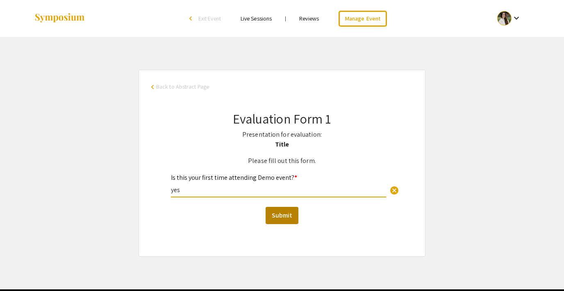
type input "yes"
click at [291, 213] on button "Submit" at bounding box center [282, 215] width 33 height 17
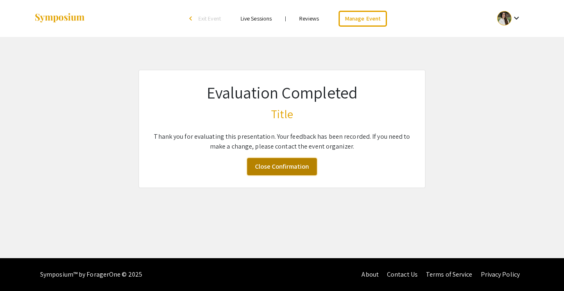
click at [278, 171] on link "Close Confirmation" at bounding box center [282, 166] width 70 height 17
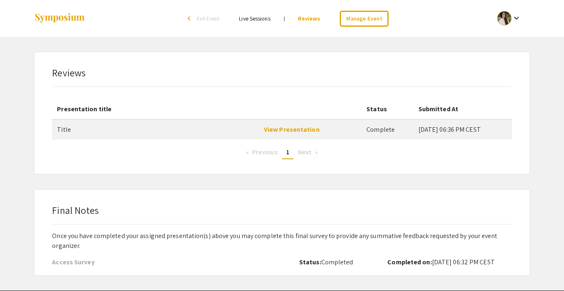
click at [64, 262] on div "Access Survey" at bounding box center [167, 262] width 230 height 10
click at [138, 254] on div "Final Notes Once you have completed your assigned presentation(s) above you may…" at bounding box center [281, 234] width 459 height 64
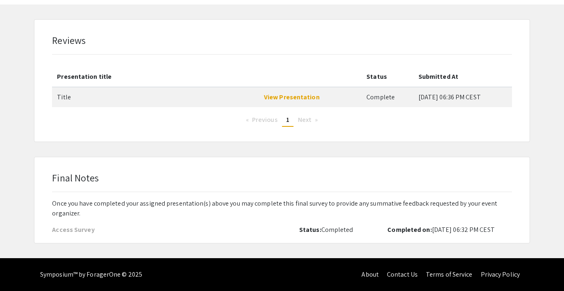
click at [72, 231] on div "Access Survey" at bounding box center [167, 230] width 230 height 10
click at [65, 230] on div "Access Survey" at bounding box center [167, 230] width 230 height 10
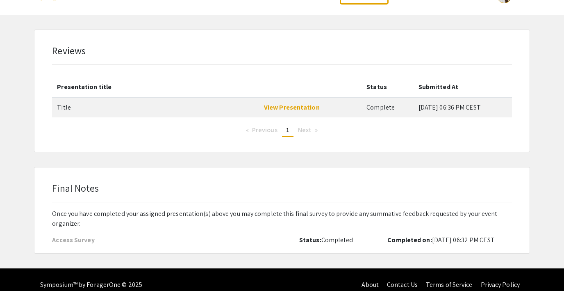
scroll to position [21, 0]
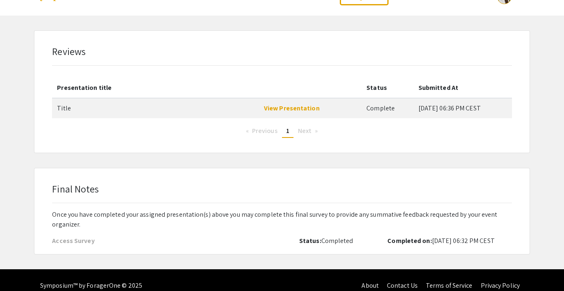
click at [62, 242] on div "Access Survey" at bounding box center [167, 241] width 230 height 10
click at [79, 241] on div "Access Survey" at bounding box center [167, 241] width 230 height 10
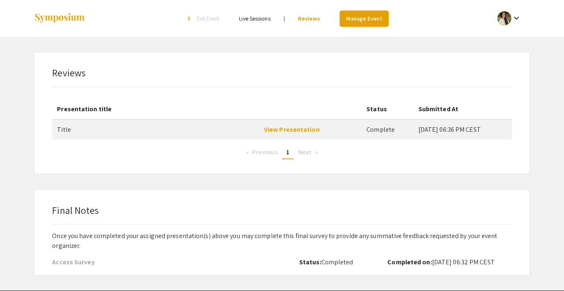
click at [360, 19] on link "Manage Event" at bounding box center [364, 19] width 48 height 16
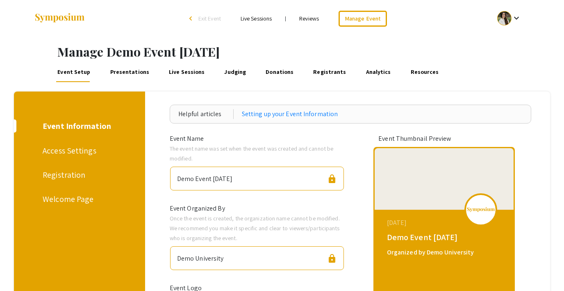
click at [133, 70] on link "Presentations" at bounding box center [130, 72] width 42 height 20
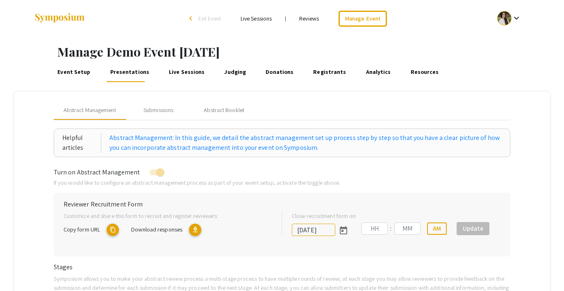
type input "10/18/2025"
type input "05"
type input "43"
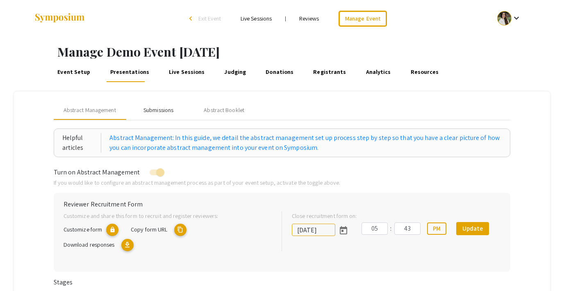
click at [165, 107] on div "Submissions" at bounding box center [158, 110] width 30 height 9
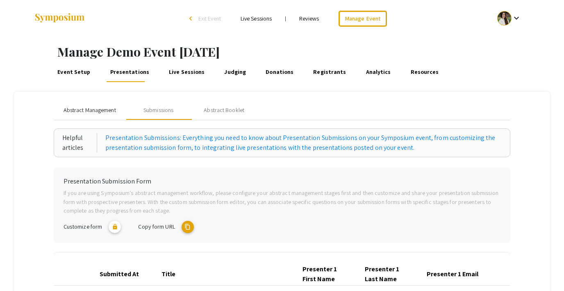
click at [96, 108] on span "Abstract Management" at bounding box center [90, 110] width 52 height 9
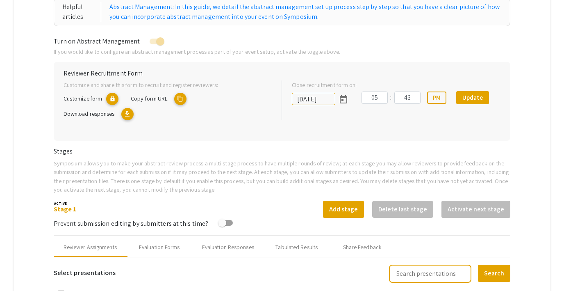
scroll to position [133, 0]
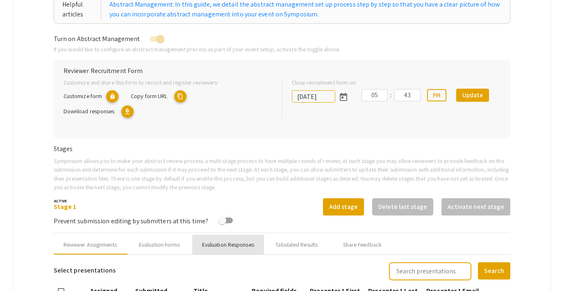
click at [234, 250] on div "Evaluation Responses" at bounding box center [228, 244] width 72 height 20
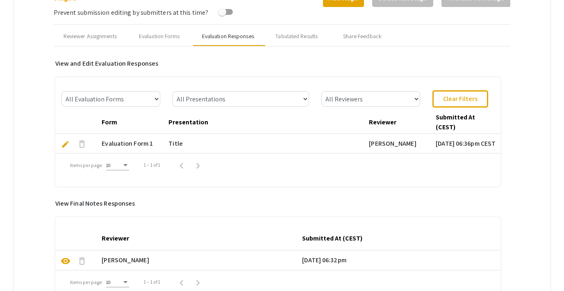
scroll to position [356, 0]
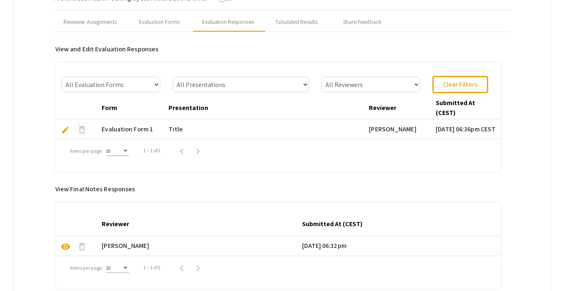
click at [79, 129] on span "delete" at bounding box center [82, 130] width 10 height 10
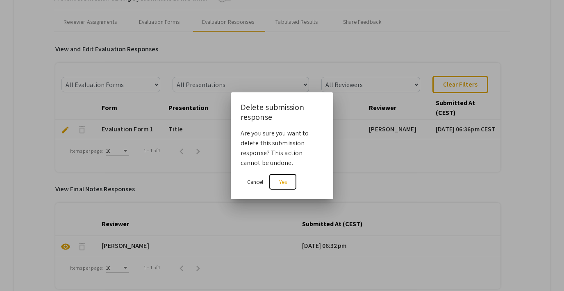
click at [287, 179] on button "Yes" at bounding box center [283, 181] width 26 height 15
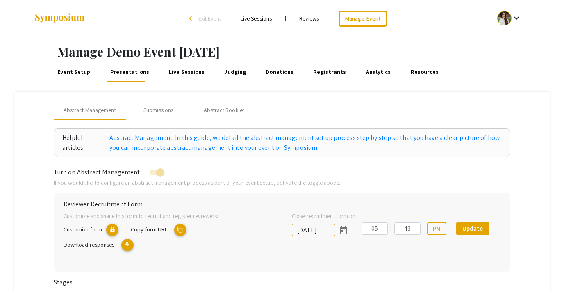
scroll to position [356, 0]
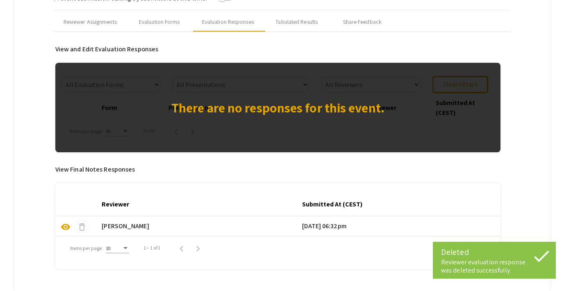
click at [82, 226] on span "delete" at bounding box center [82, 227] width 10 height 10
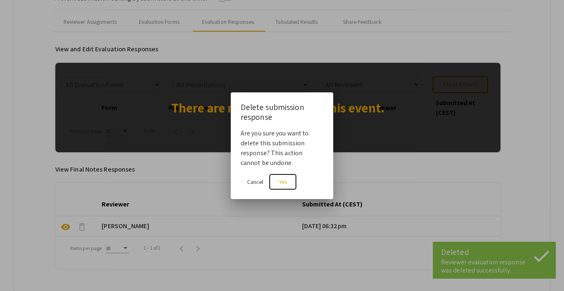
click at [281, 179] on span "Yes" at bounding box center [283, 181] width 8 height 7
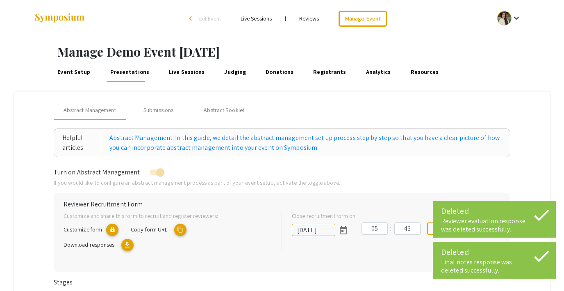
click at [318, 17] on link "Reviews" at bounding box center [309, 18] width 20 height 7
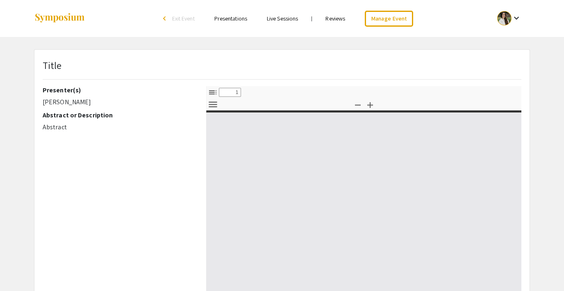
select select "custom"
type input "0"
select select "custom"
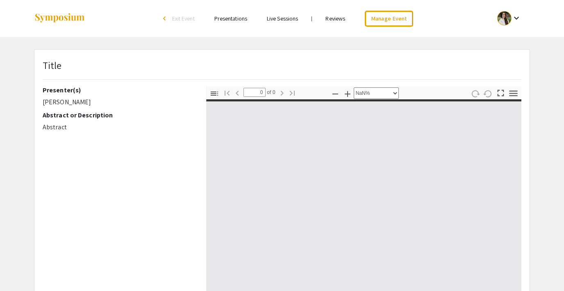
type input "1"
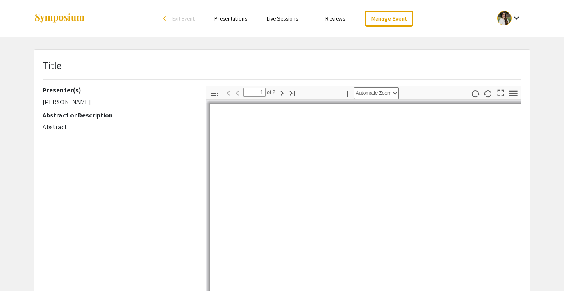
select select "auto"
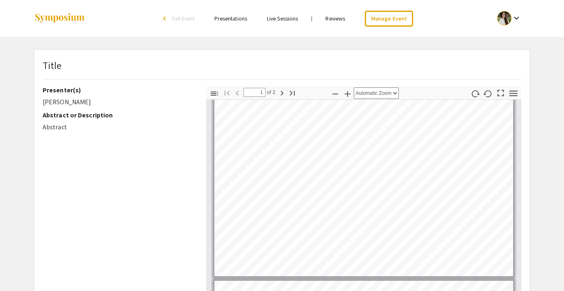
type input "2"
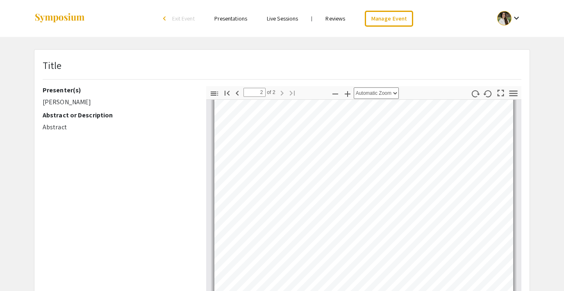
scroll to position [584, 0]
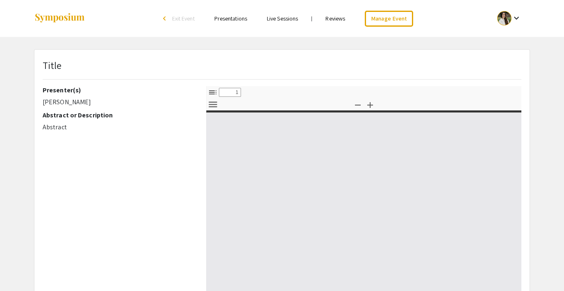
select select "custom"
type input "0"
select select "custom"
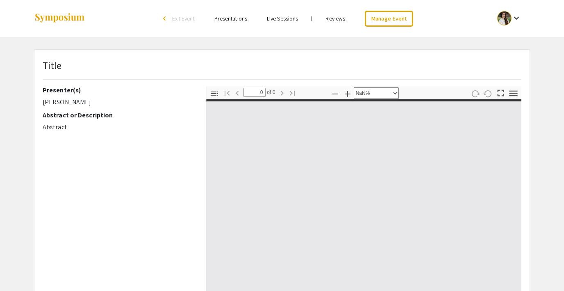
type input "1"
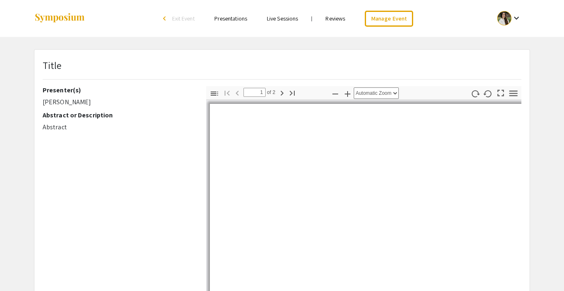
select select "auto"
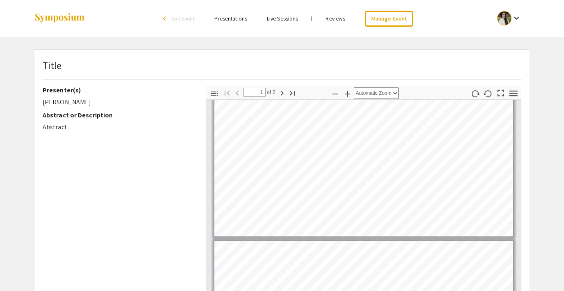
type input "2"
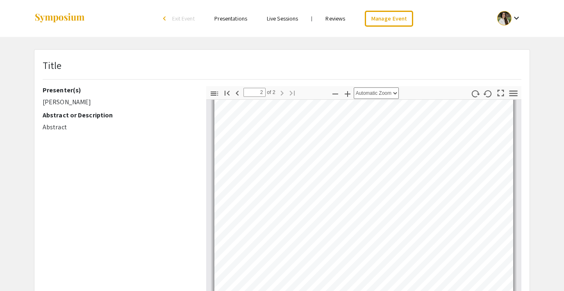
scroll to position [584, 0]
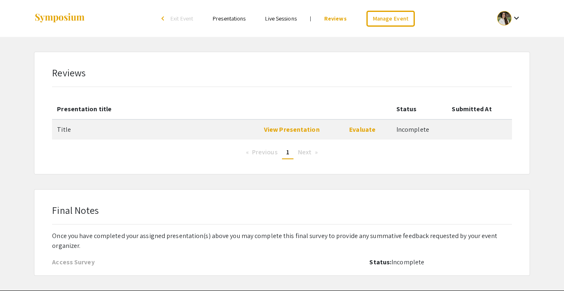
click at [73, 261] on div "Access Survey" at bounding box center [167, 262] width 230 height 10
click at [189, 15] on span "Exit Event" at bounding box center [181, 18] width 23 height 7
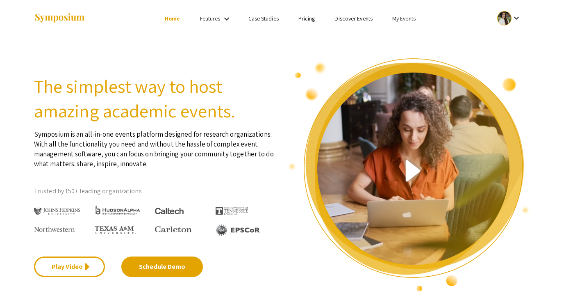
click at [403, 15] on link "My Events" at bounding box center [403, 18] width 23 height 7
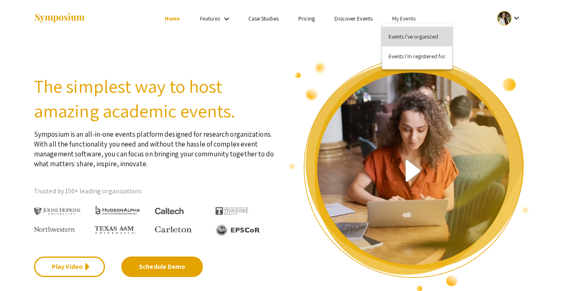
click at [407, 42] on button "Events I've organized" at bounding box center [417, 37] width 70 height 20
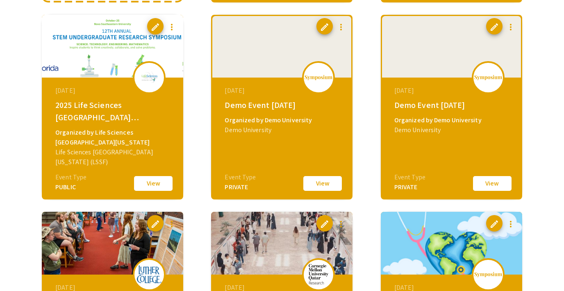
scroll to position [259, 0]
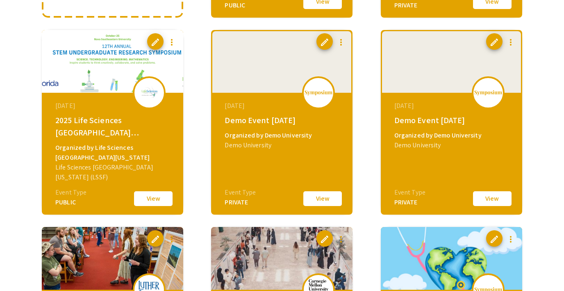
click at [487, 197] on button "View" at bounding box center [492, 198] width 41 height 17
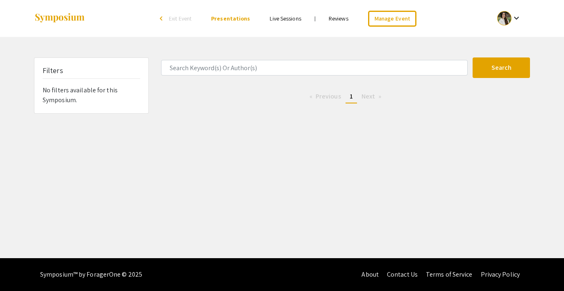
click at [340, 18] on link "Reviews" at bounding box center [339, 18] width 20 height 7
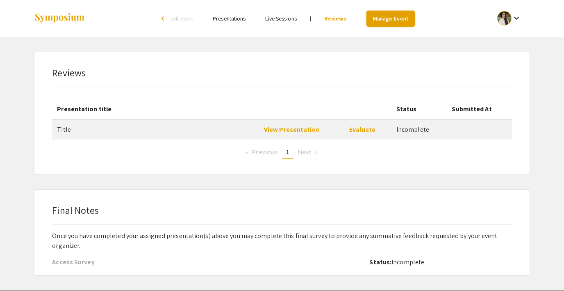
click at [384, 20] on link "Manage Event" at bounding box center [390, 19] width 48 height 16
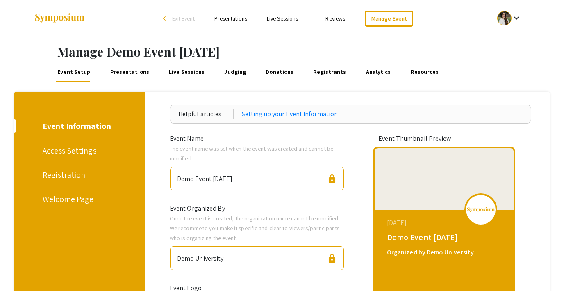
click at [133, 67] on link "Presentations" at bounding box center [130, 72] width 42 height 20
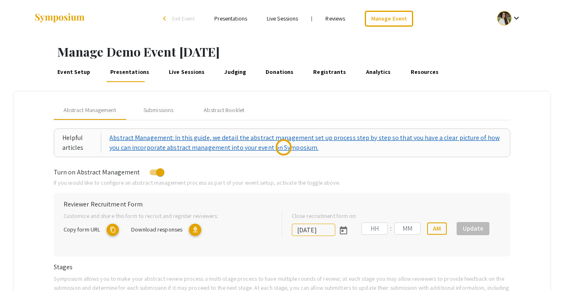
type input "[DATE]"
type input "05"
type input "43"
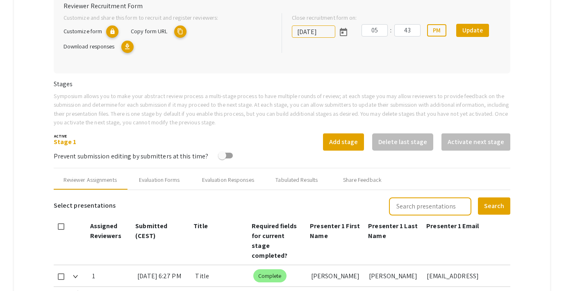
scroll to position [223, 0]
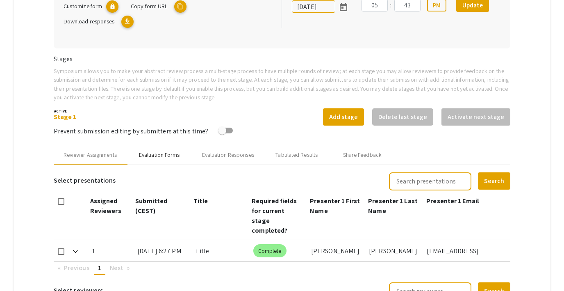
click at [160, 155] on div "Evaluation Forms" at bounding box center [159, 154] width 41 height 9
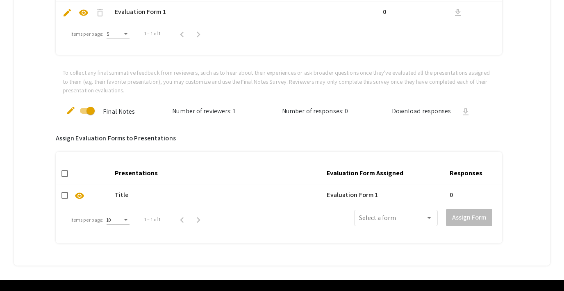
scroll to position [480, 0]
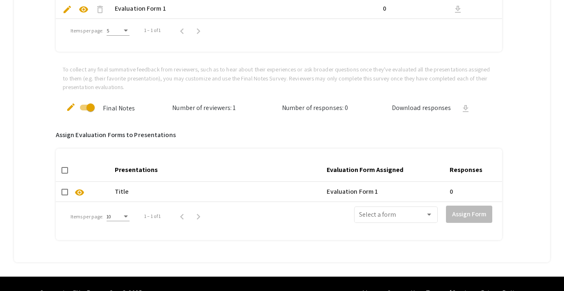
click at [66, 191] on span at bounding box center [64, 191] width 7 height 7
click at [65, 195] on input "checkbox" at bounding box center [64, 195] width 0 height 0
checkbox input "true"
click at [370, 212] on div "Select a form" at bounding box center [396, 213] width 74 height 18
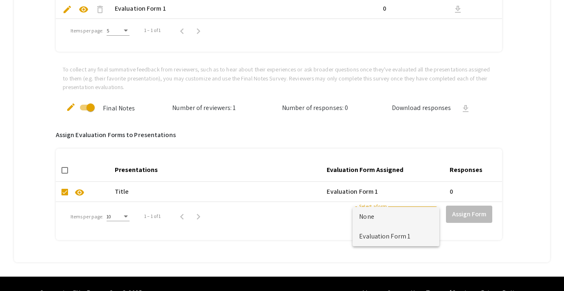
click at [385, 234] on span "Evaluation Form 1" at bounding box center [396, 236] width 74 height 20
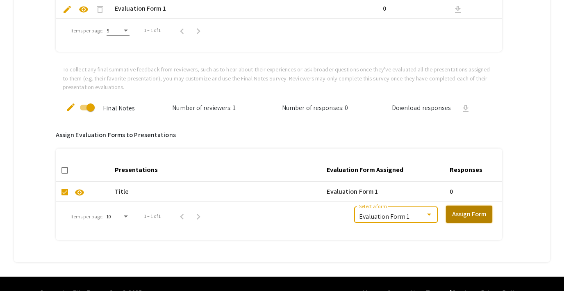
click at [473, 212] on button "Assign Form" at bounding box center [469, 213] width 46 height 17
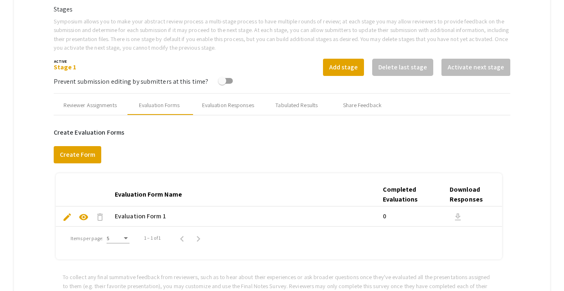
scroll to position [0, 0]
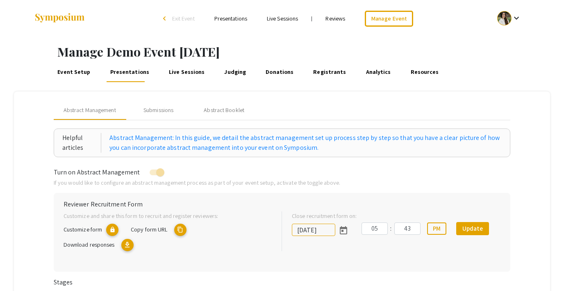
click at [338, 16] on link "Reviews" at bounding box center [335, 18] width 20 height 7
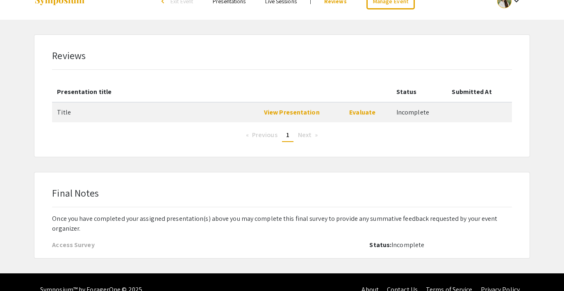
scroll to position [9, 0]
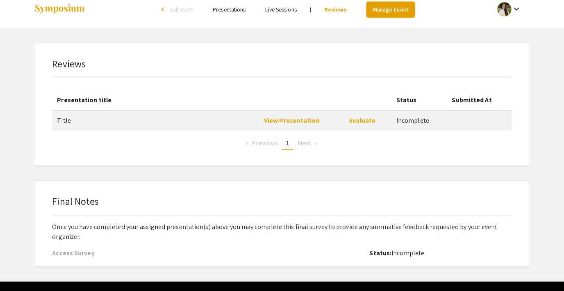
click at [375, 7] on link "Manage Event" at bounding box center [390, 10] width 48 height 16
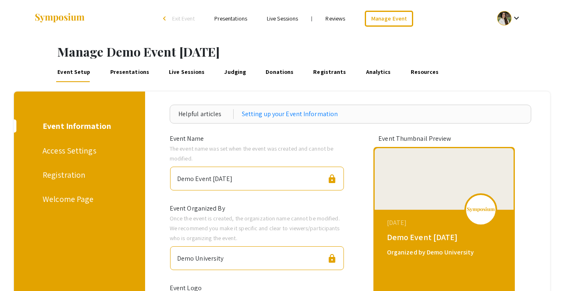
click at [129, 69] on link "Presentations" at bounding box center [130, 72] width 42 height 20
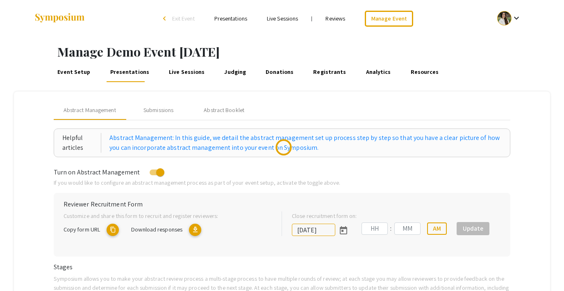
type input "[DATE]"
type input "05"
type input "43"
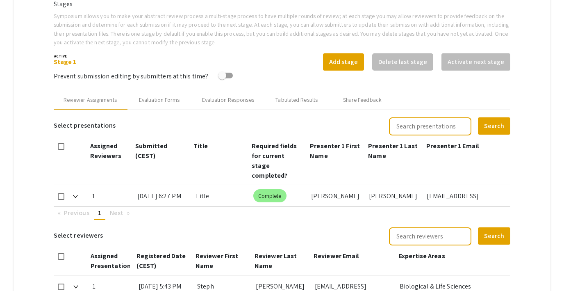
scroll to position [282, 0]
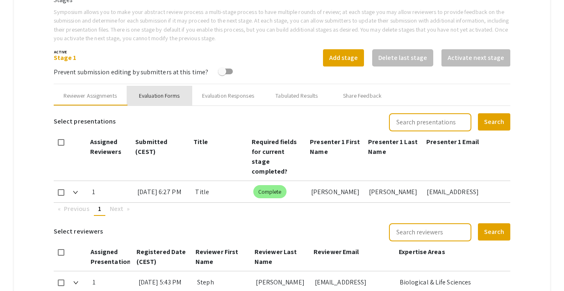
click at [172, 95] on div "Evaluation Forms" at bounding box center [159, 95] width 41 height 9
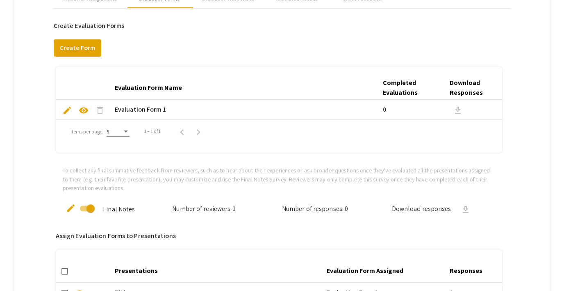
scroll to position [380, 0]
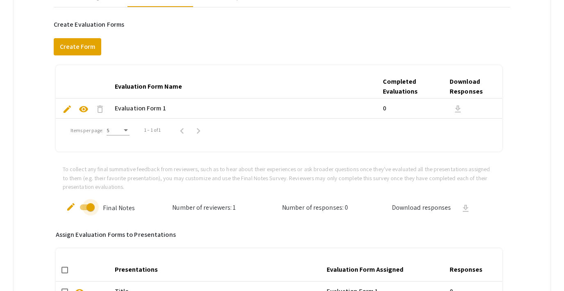
click at [92, 203] on span at bounding box center [90, 207] width 8 height 8
click at [84, 210] on input "checkbox" at bounding box center [84, 210] width 0 height 0
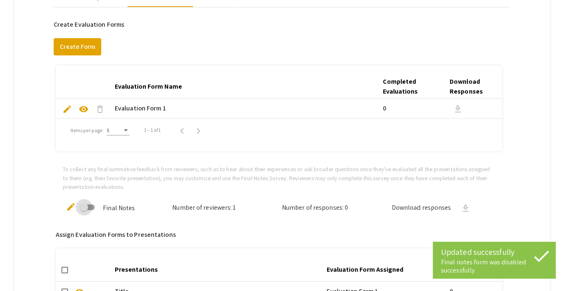
click at [87, 206] on span at bounding box center [84, 207] width 8 height 8
click at [84, 210] on input "checkbox" at bounding box center [84, 210] width 0 height 0
checkbox input "true"
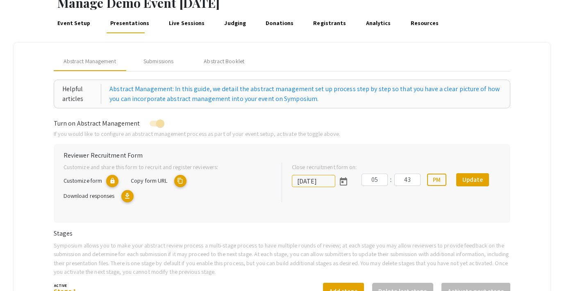
scroll to position [0, 0]
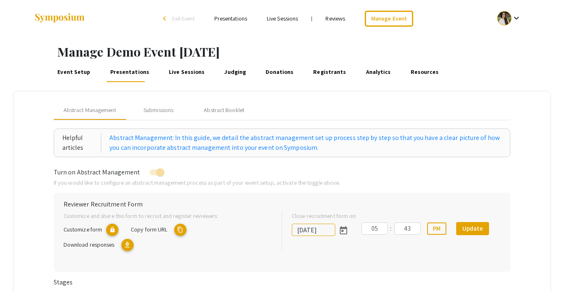
click at [328, 18] on link "Reviews" at bounding box center [335, 18] width 20 height 7
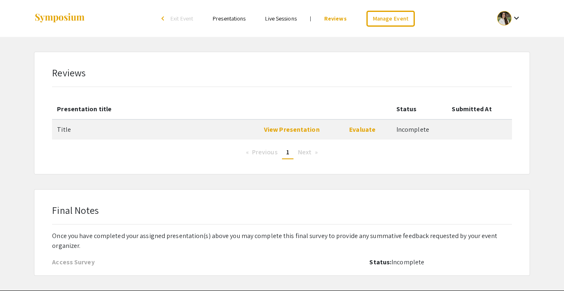
click at [70, 261] on div "Access Survey" at bounding box center [167, 262] width 230 height 10
click at [301, 127] on link "View Presentation" at bounding box center [292, 129] width 56 height 9
click at [359, 132] on link "Evaluate" at bounding box center [362, 129] width 26 height 9
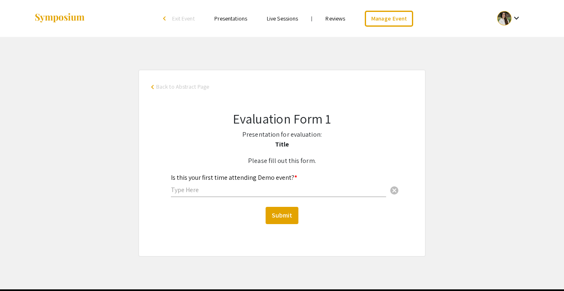
click at [214, 193] on input "text" at bounding box center [278, 189] width 215 height 9
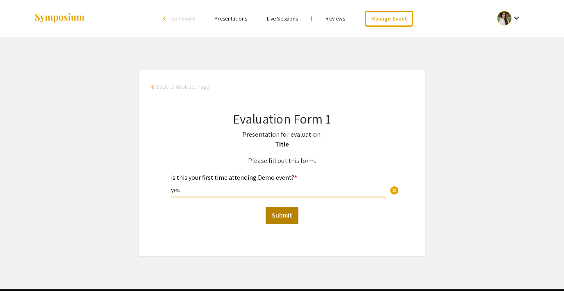
type input "yes"
click at [290, 216] on button "Submit" at bounding box center [282, 215] width 33 height 17
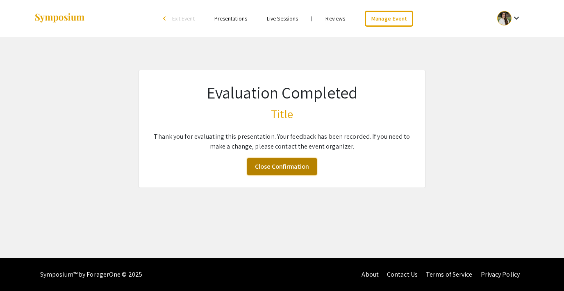
click at [295, 170] on link "Close Confirmation" at bounding box center [282, 166] width 70 height 17
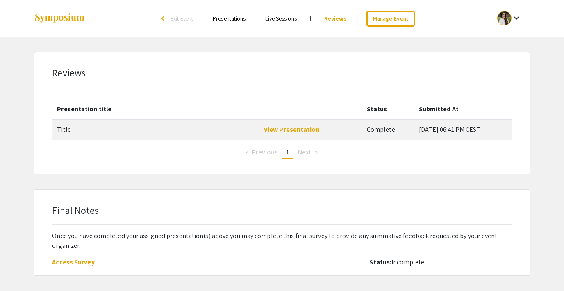
scroll to position [27, 0]
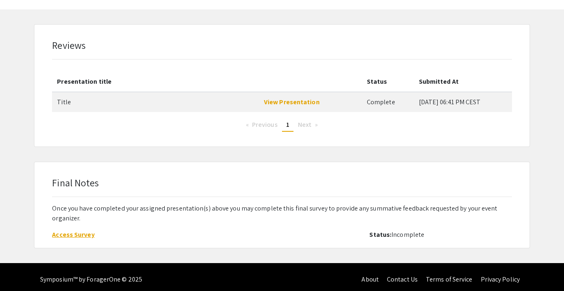
click at [70, 231] on link "Access Survey" at bounding box center [73, 234] width 42 height 9
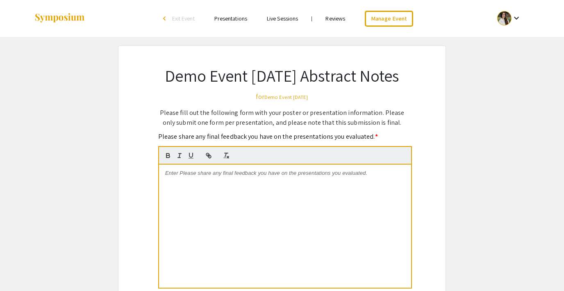
click at [278, 177] on p at bounding box center [285, 172] width 240 height 7
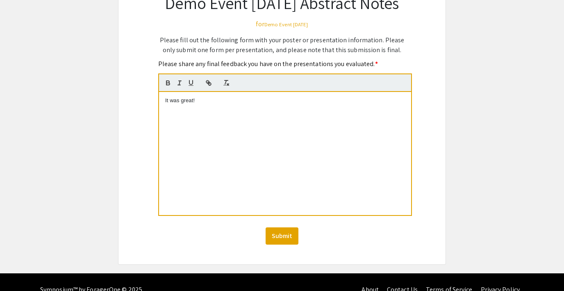
scroll to position [77, 0]
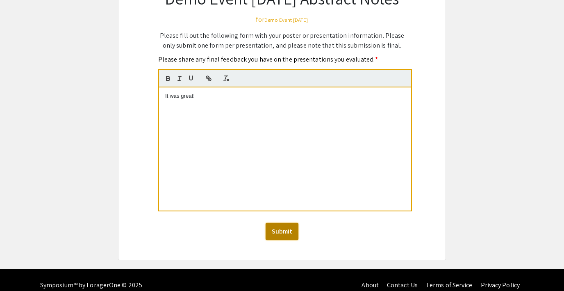
click at [286, 240] on button "Submit" at bounding box center [282, 230] width 33 height 17
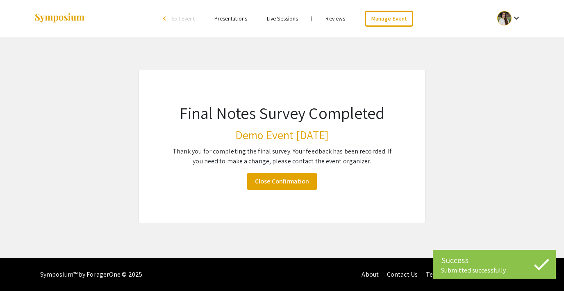
scroll to position [0, 0]
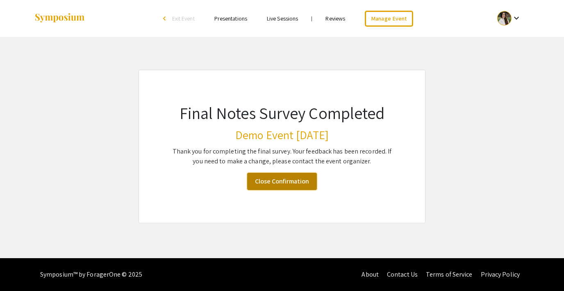
click at [276, 177] on link "Close Confirmation" at bounding box center [282, 181] width 70 height 17
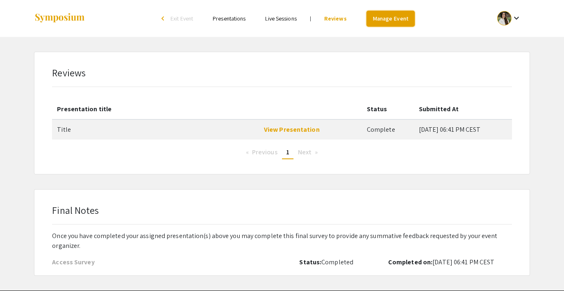
click at [379, 20] on link "Manage Event" at bounding box center [390, 19] width 48 height 16
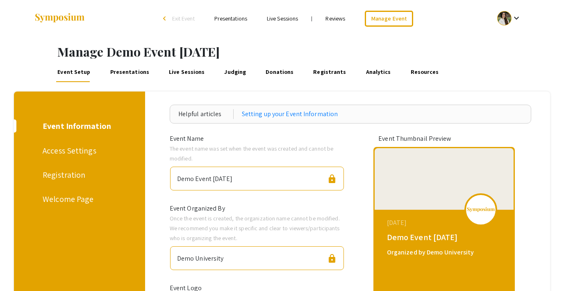
click at [123, 71] on link "Presentations" at bounding box center [130, 72] width 42 height 20
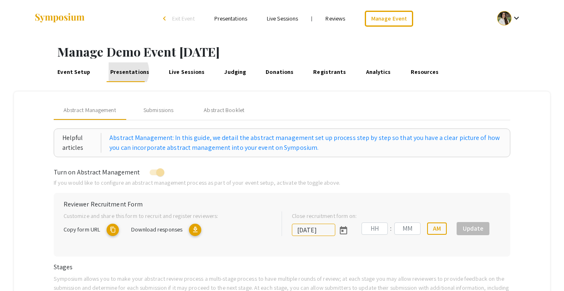
type input "[DATE]"
type input "05"
type input "43"
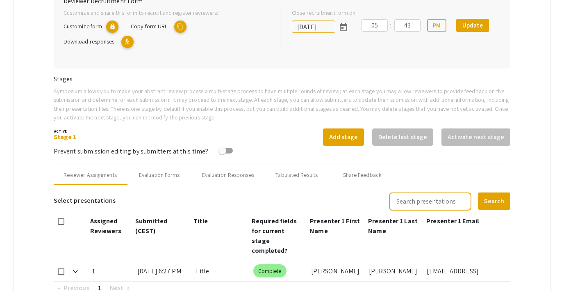
scroll to position [204, 0]
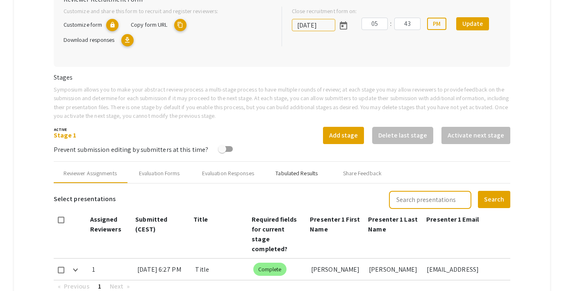
click at [292, 171] on div "Tabulated Results" at bounding box center [296, 173] width 42 height 9
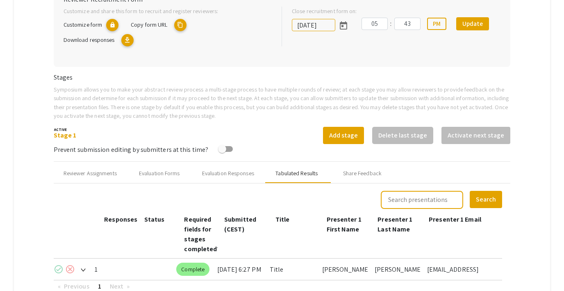
scroll to position [270, 0]
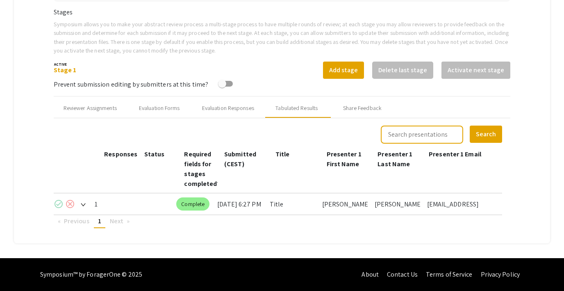
click at [58, 202] on mat-icon "check_circle" at bounding box center [59, 204] width 10 height 10
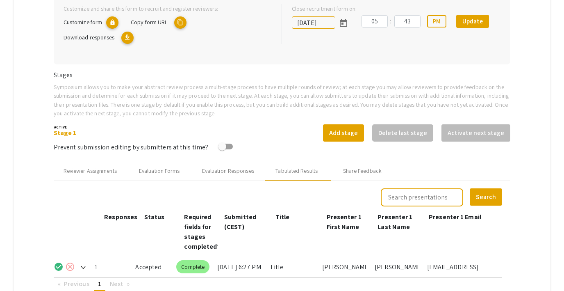
scroll to position [0, 0]
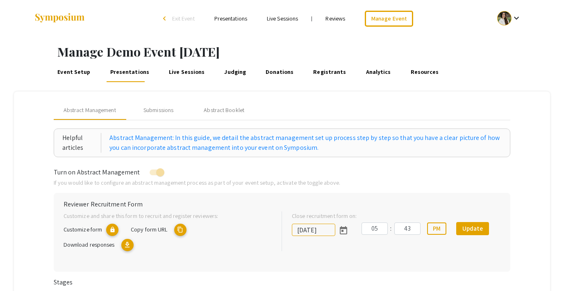
click at [229, 71] on link "Judging" at bounding box center [235, 72] width 25 height 20
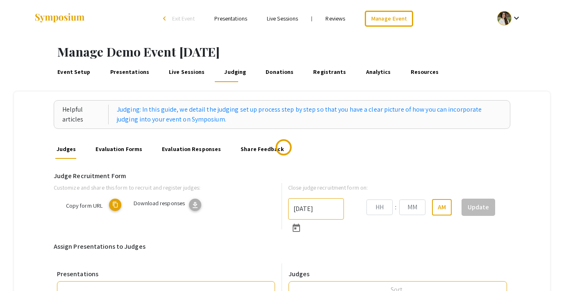
type input "[DATE]"
type input "05"
type input "43"
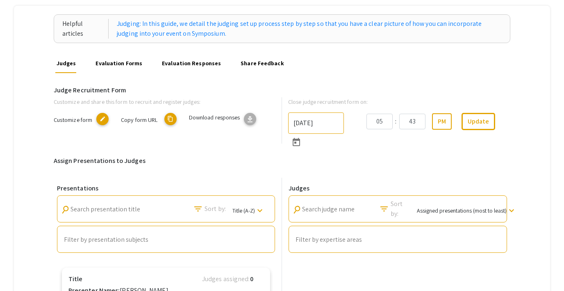
scroll to position [98, 0]
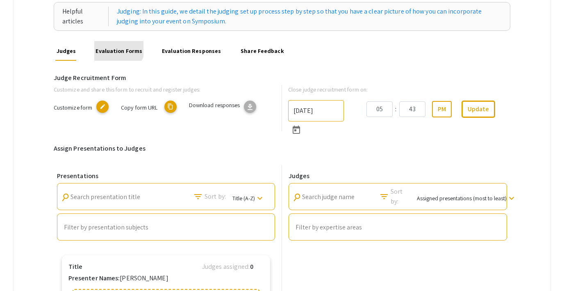
click at [114, 46] on link "Evaluation Forms" at bounding box center [118, 51] width 49 height 20
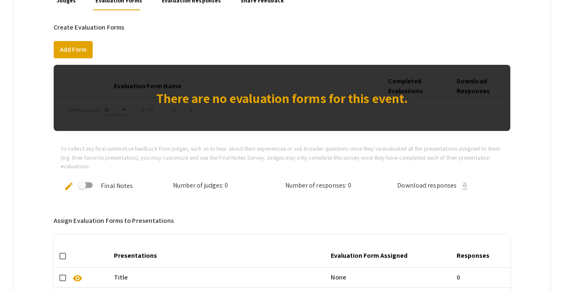
scroll to position [166, 0]
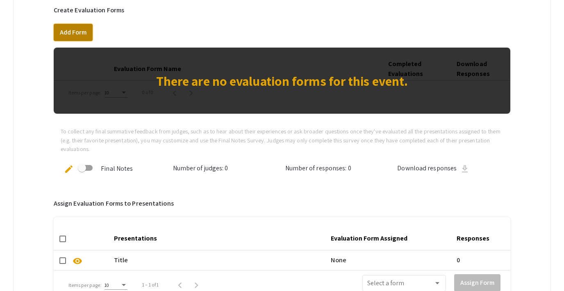
click at [78, 34] on button "Add Form" at bounding box center [73, 32] width 39 height 17
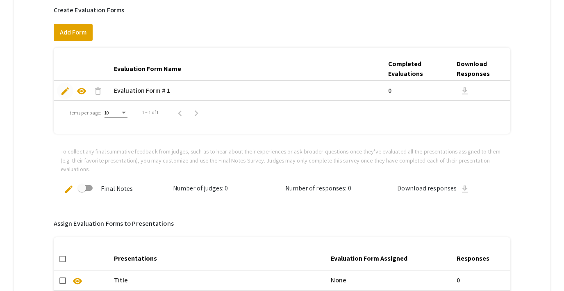
click at [65, 91] on span "edit" at bounding box center [65, 91] width 10 height 10
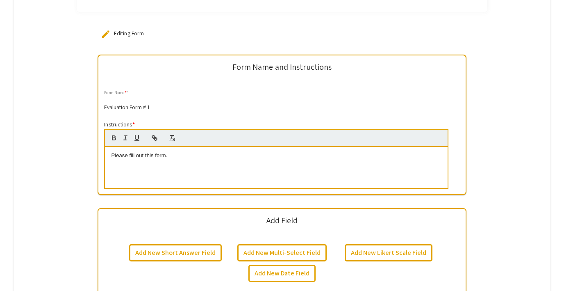
scroll to position [231, 0]
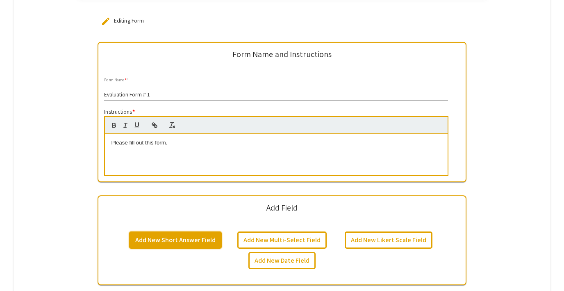
click at [195, 240] on button "Add New Short Answer Field" at bounding box center [175, 239] width 93 height 17
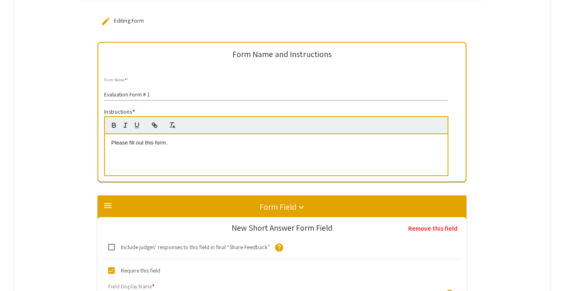
scroll to position [426, 0]
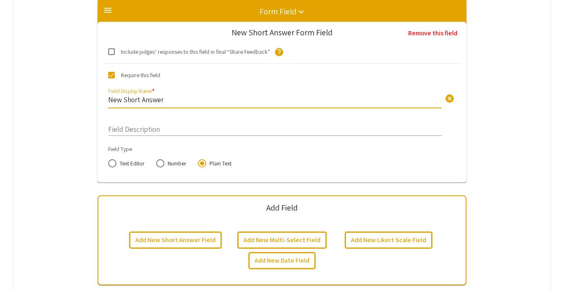
click at [155, 97] on input "New Short Answer" at bounding box center [275, 99] width 334 height 9
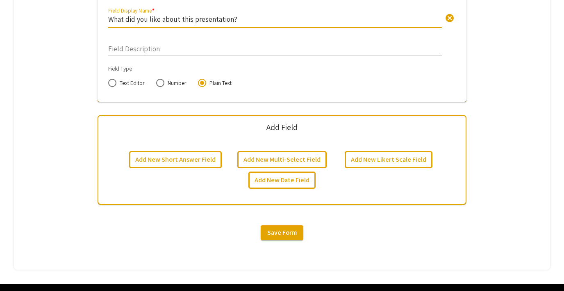
scroll to position [532, 0]
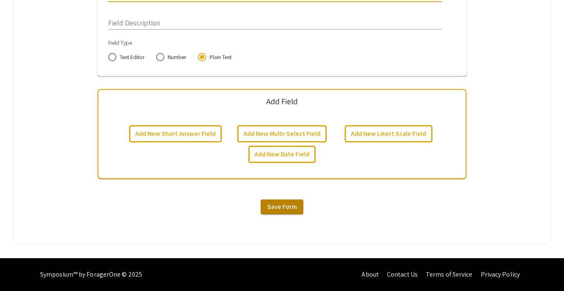
type input "What did you like about this presentation?"
click at [276, 209] on span "Save Form" at bounding box center [282, 206] width 30 height 9
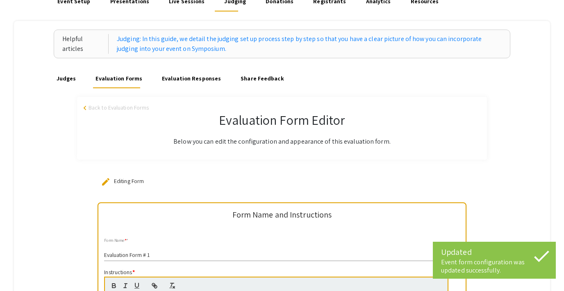
scroll to position [0, 0]
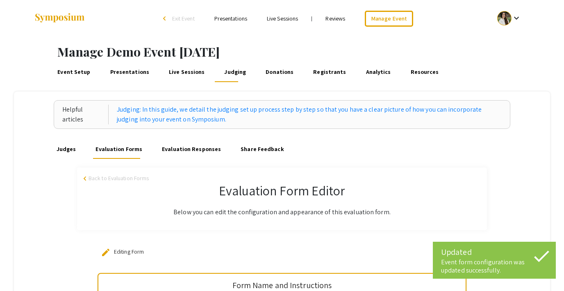
click at [193, 150] on link "Evaluation Responses" at bounding box center [192, 149] width 62 height 20
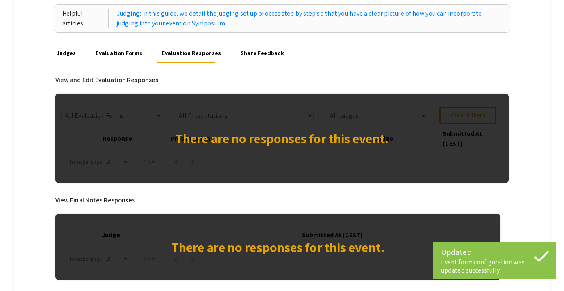
scroll to position [96, 0]
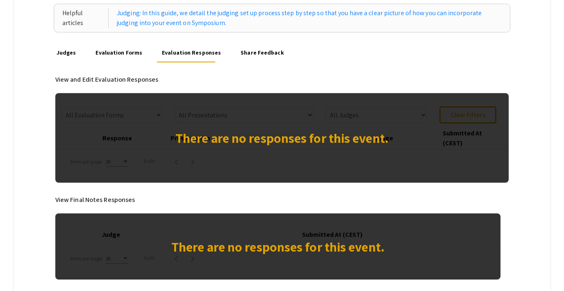
click at [70, 59] on link "Judges" at bounding box center [66, 53] width 22 height 20
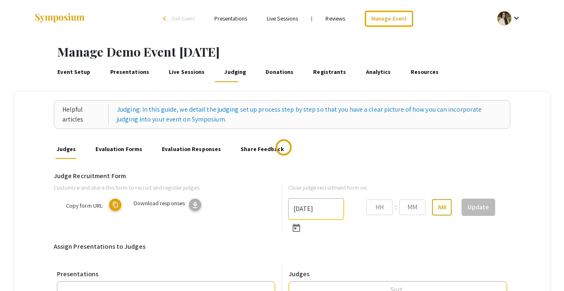
type input "[DATE]"
type input "05"
type input "43"
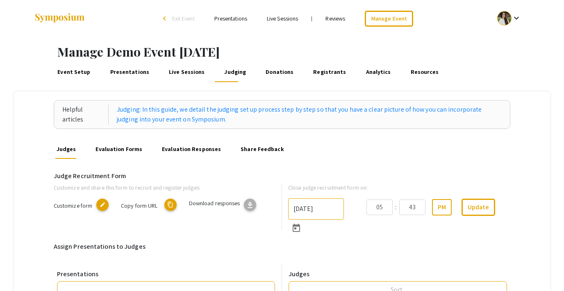
click at [173, 204] on mat-icon "content_copy" at bounding box center [170, 204] width 12 height 12
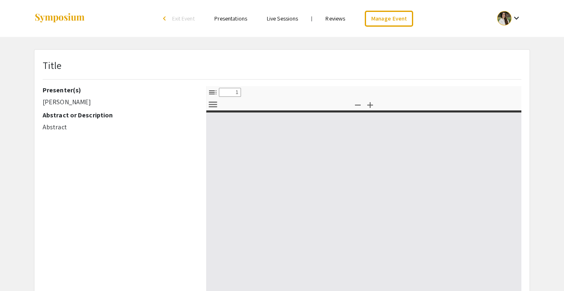
select select "custom"
type input "0"
select select "custom"
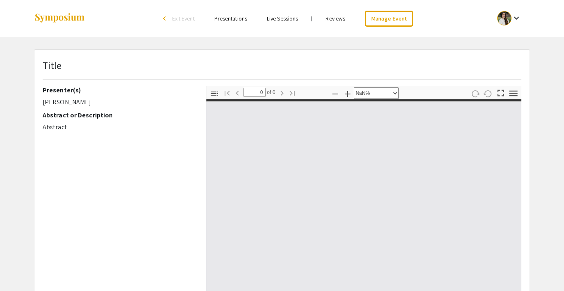
type input "1"
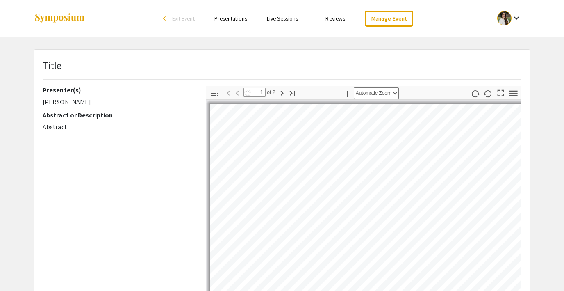
select select "auto"
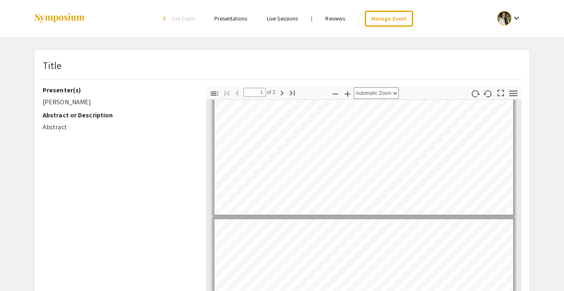
type input "2"
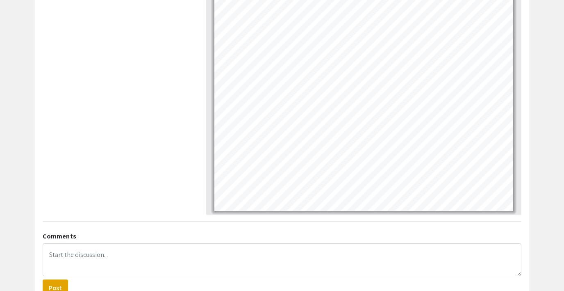
scroll to position [168, 0]
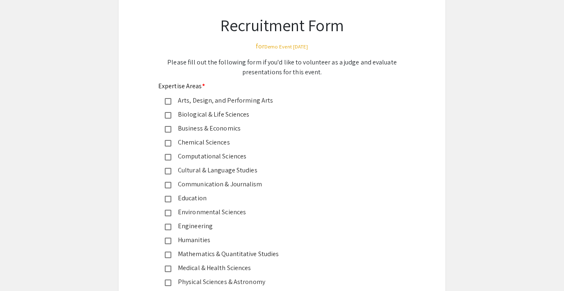
scroll to position [52, 0]
click at [223, 113] on div "Biological & Life Sciences" at bounding box center [278, 113] width 215 height 10
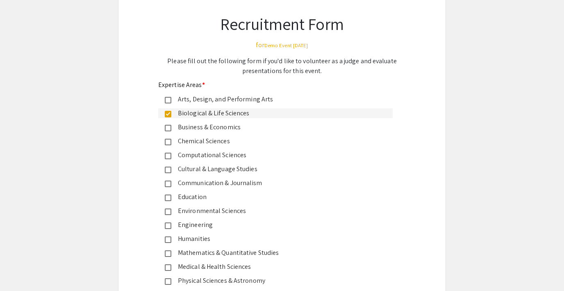
scroll to position [201, 0]
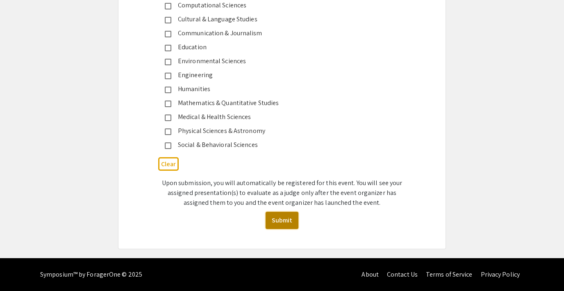
click at [284, 215] on button "Submit" at bounding box center [282, 219] width 33 height 17
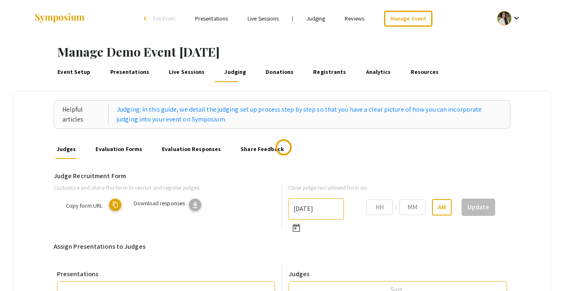
type input "[DATE]"
type input "05"
type input "43"
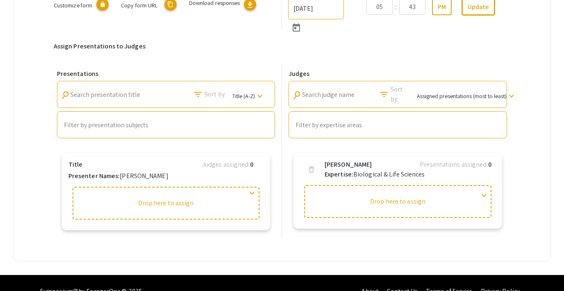
scroll to position [217, 0]
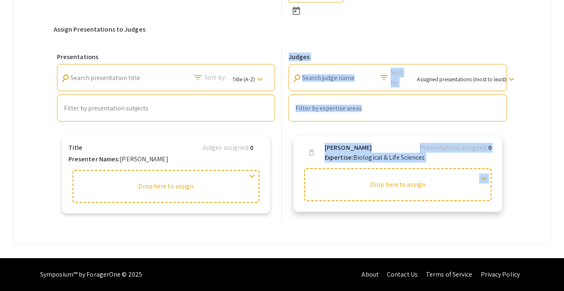
drag, startPoint x: 186, startPoint y: 188, endPoint x: 316, endPoint y: 177, distance: 130.8
click at [316, 177] on div "Presentations search Search presentation title filter_list Sort by: Title (A-Z)…" at bounding box center [282, 133] width 457 height 175
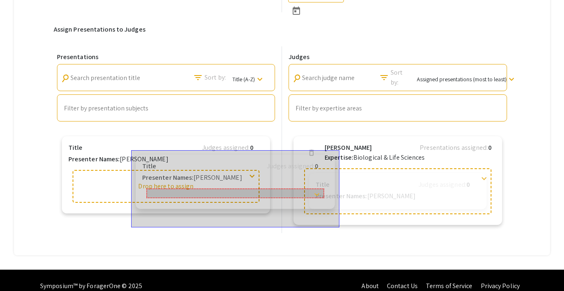
drag, startPoint x: 254, startPoint y: 177, endPoint x: 324, endPoint y: 191, distance: 71.4
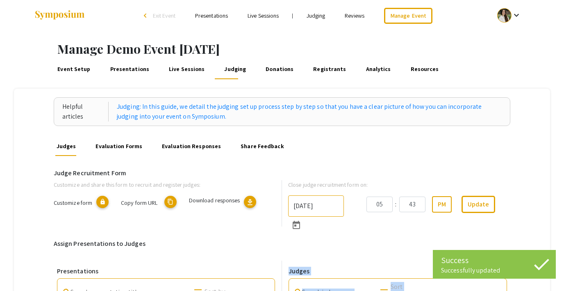
scroll to position [0, 0]
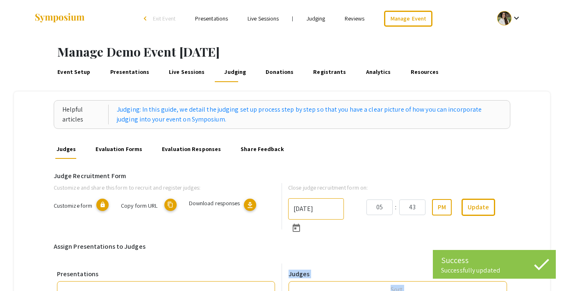
click at [317, 20] on link "Judging" at bounding box center [315, 18] width 19 height 7
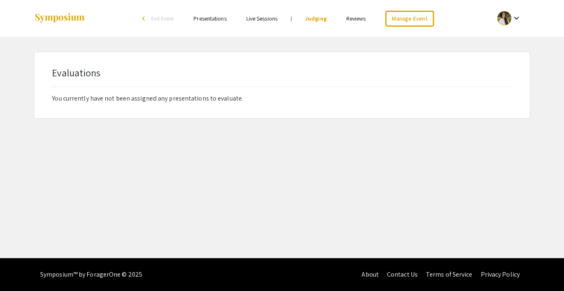
click at [351, 18] on link "Reviews" at bounding box center [356, 18] width 20 height 7
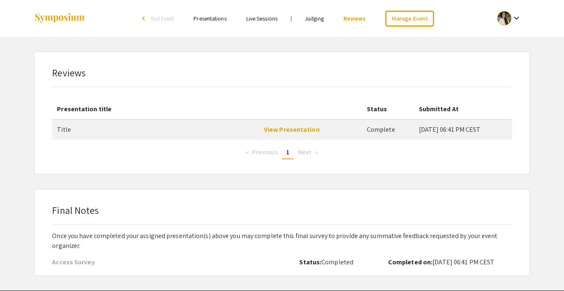
click at [321, 16] on link "Judging" at bounding box center [314, 18] width 19 height 7
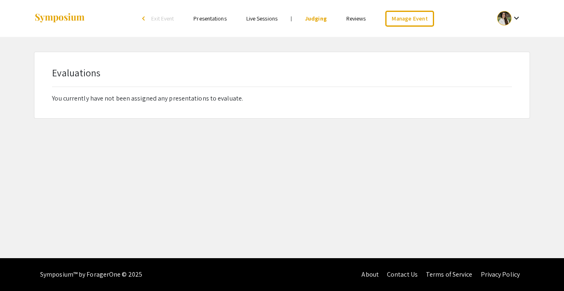
click at [212, 16] on link "Presentations" at bounding box center [209, 18] width 33 height 7
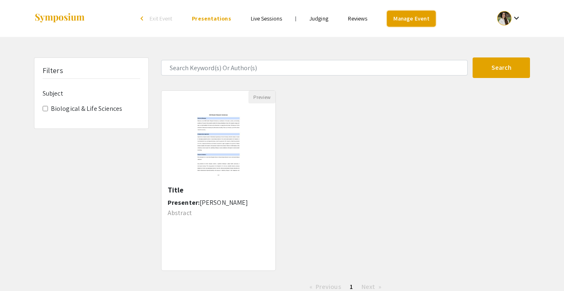
click at [414, 24] on link "Manage Event" at bounding box center [411, 19] width 48 height 16
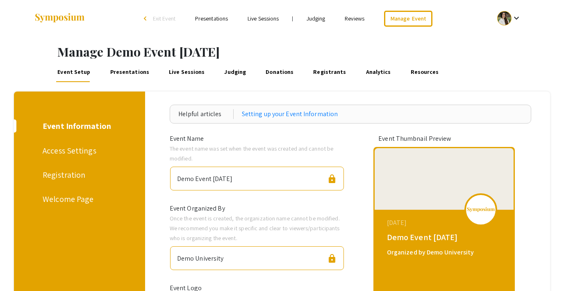
click at [223, 69] on link "Judging" at bounding box center [235, 72] width 25 height 20
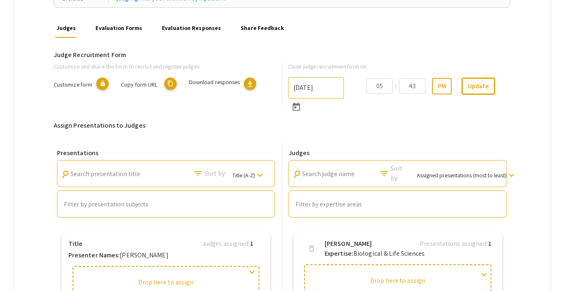
scroll to position [119, 0]
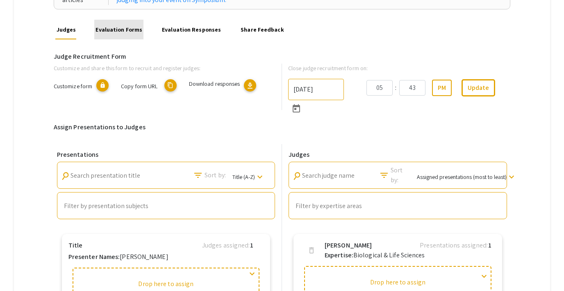
click at [128, 32] on link "Evaluation Forms" at bounding box center [118, 30] width 49 height 20
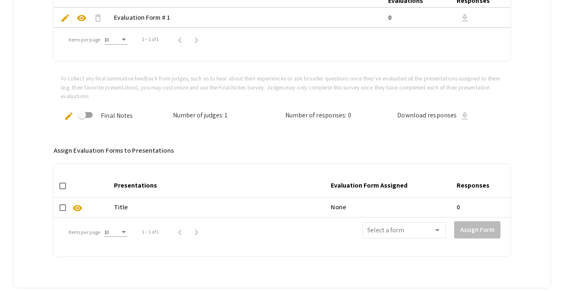
scroll to position [239, 0]
click at [59, 207] on span at bounding box center [62, 207] width 7 height 7
click at [62, 210] on input "checkbox" at bounding box center [62, 210] width 0 height 0
checkbox input "true"
click at [417, 225] on div "Select a form" at bounding box center [404, 229] width 74 height 18
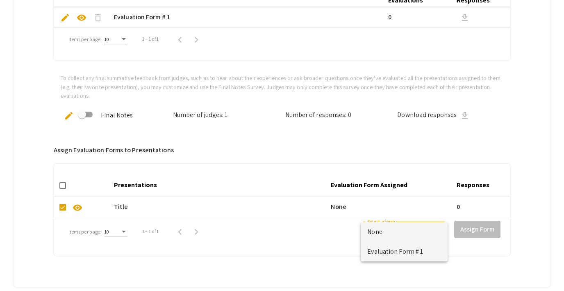
click at [406, 250] on span "Evaluation Form # 1" at bounding box center [404, 251] width 74 height 20
click at [406, 250] on div "Presentations Evaluation Form Assigned Responses visibility Title None 0 Items …" at bounding box center [282, 208] width 457 height 91
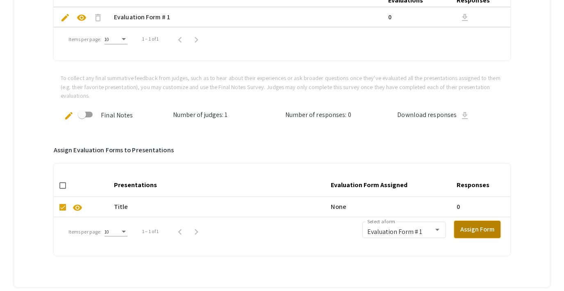
click at [468, 228] on button "Assign Form" at bounding box center [477, 228] width 46 height 17
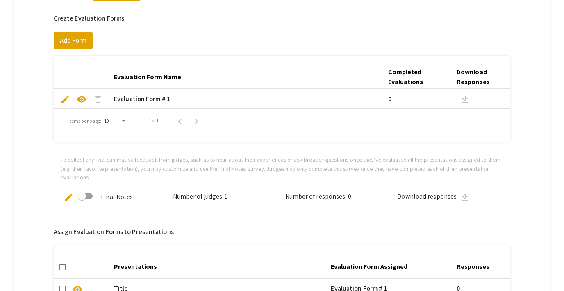
scroll to position [157, 0]
click at [82, 196] on span at bounding box center [82, 196] width 8 height 8
click at [82, 199] on input "checkbox" at bounding box center [82, 199] width 0 height 0
checkbox input "true"
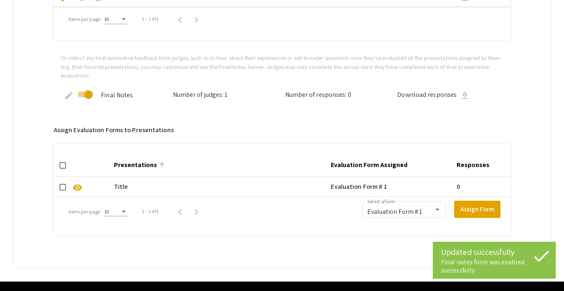
scroll to position [0, 0]
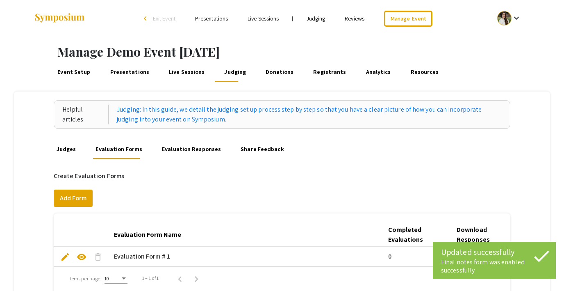
click at [320, 17] on link "Judging" at bounding box center [315, 18] width 19 height 7
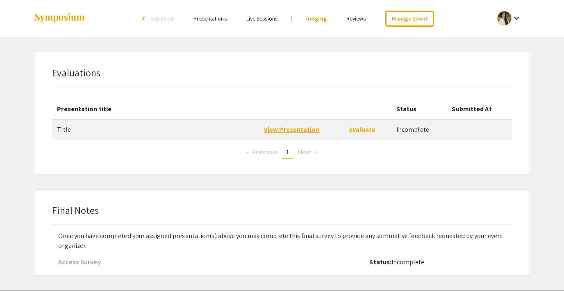
click at [294, 128] on link "View Presentation" at bounding box center [292, 129] width 56 height 9
click at [359, 130] on link "Evaluate" at bounding box center [362, 129] width 26 height 9
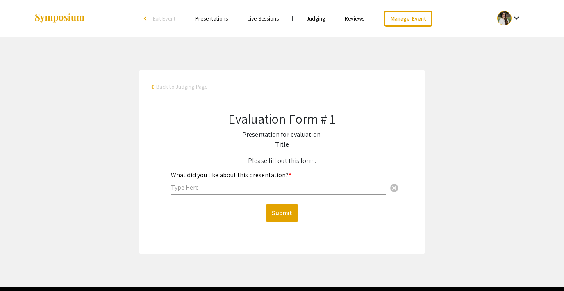
click at [189, 188] on input "text" at bounding box center [278, 187] width 215 height 9
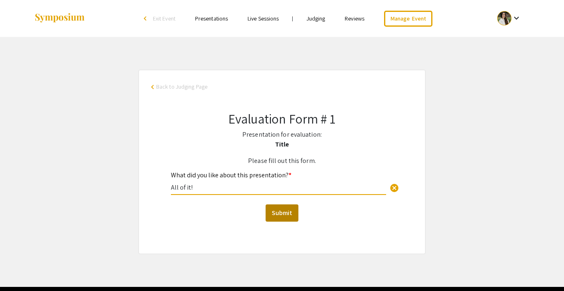
type input "All of it!"
click at [287, 214] on button "Submit" at bounding box center [282, 212] width 33 height 17
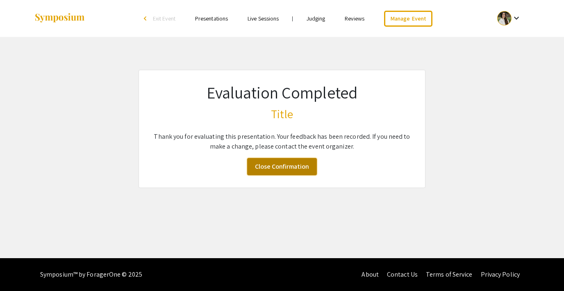
click at [269, 166] on link "Close Confirmation" at bounding box center [282, 166] width 70 height 17
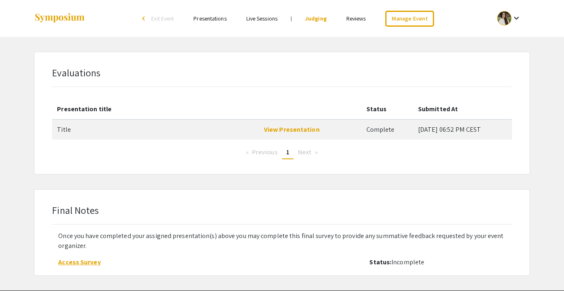
click at [78, 261] on link "Access Survey" at bounding box center [79, 261] width 42 height 9
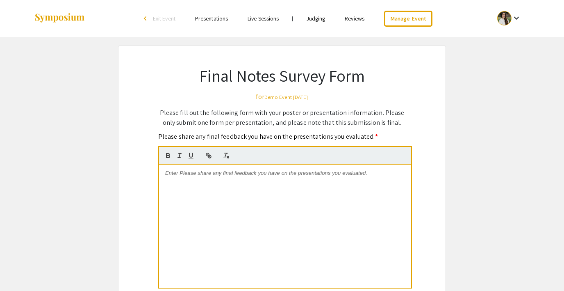
click at [207, 176] on p at bounding box center [285, 172] width 240 height 7
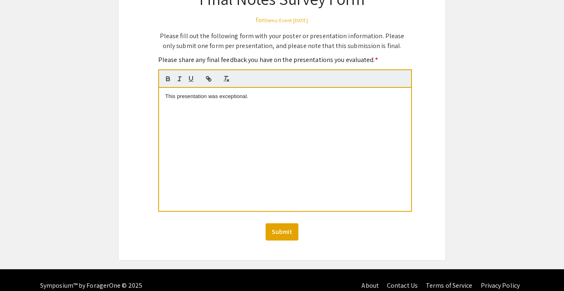
scroll to position [88, 0]
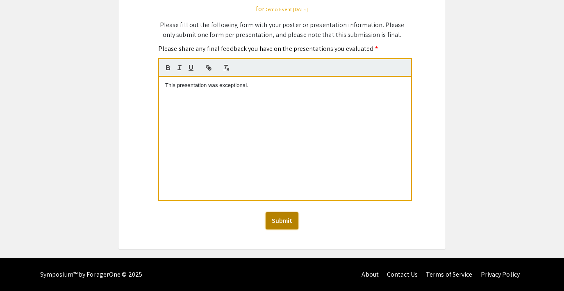
click at [275, 225] on button "Submit" at bounding box center [282, 220] width 33 height 17
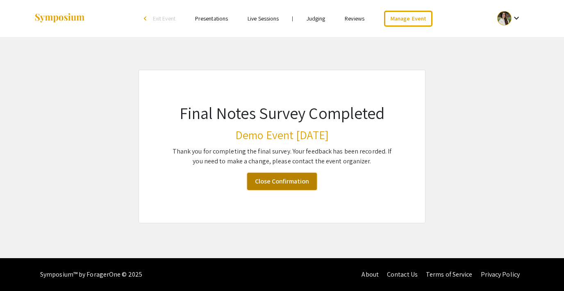
click at [270, 177] on link "Close Confirmation" at bounding box center [282, 181] width 70 height 17
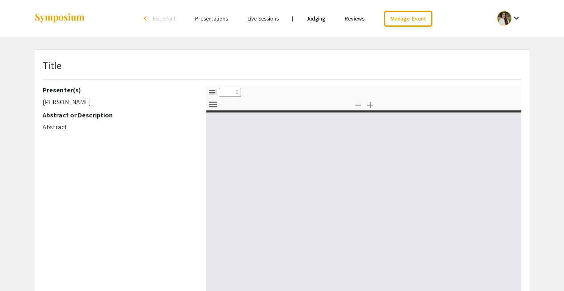
select select "custom"
type input "0"
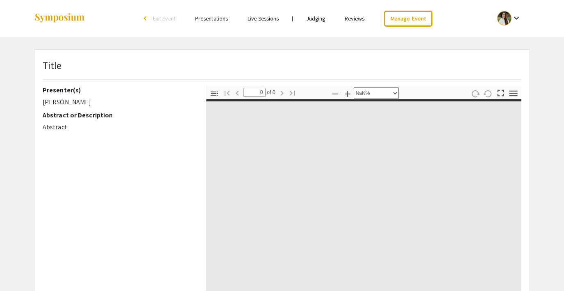
select select "auto"
type input "1"
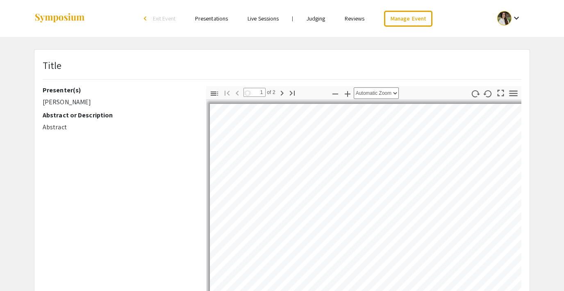
select select "auto"
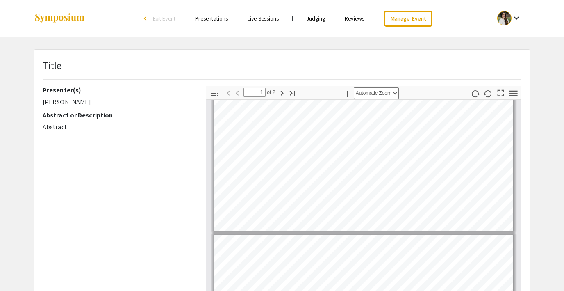
type input "2"
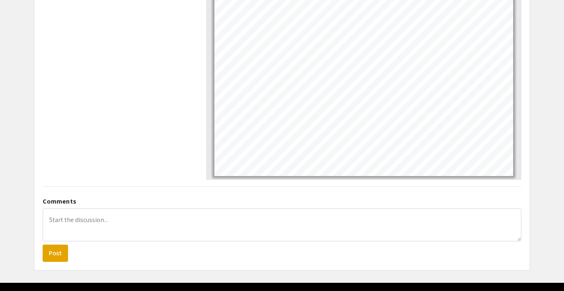
scroll to position [201, 0]
